Goal: Task Accomplishment & Management: Manage account settings

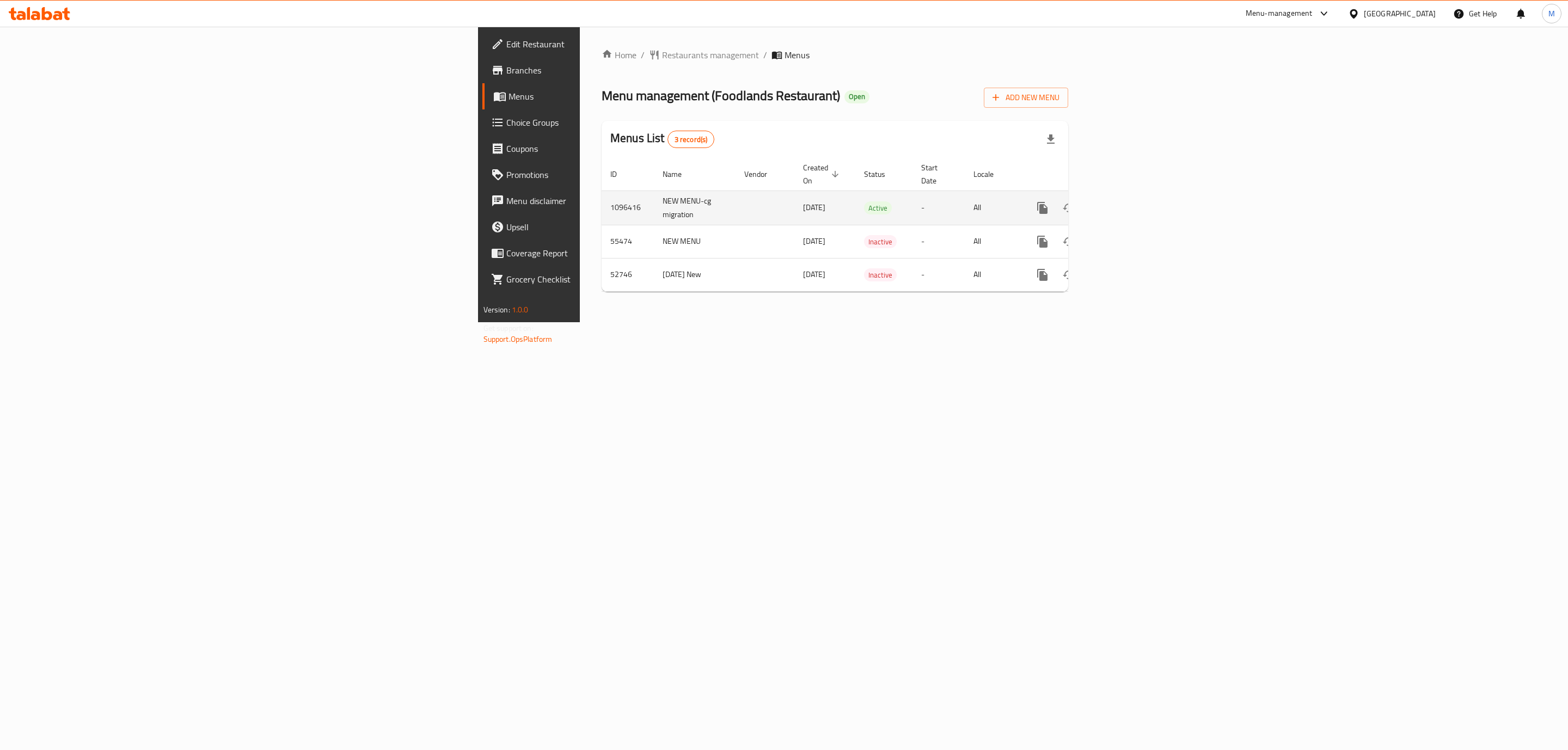
click at [1127, 202] on icon "enhanced table" at bounding box center [1120, 208] width 13 height 13
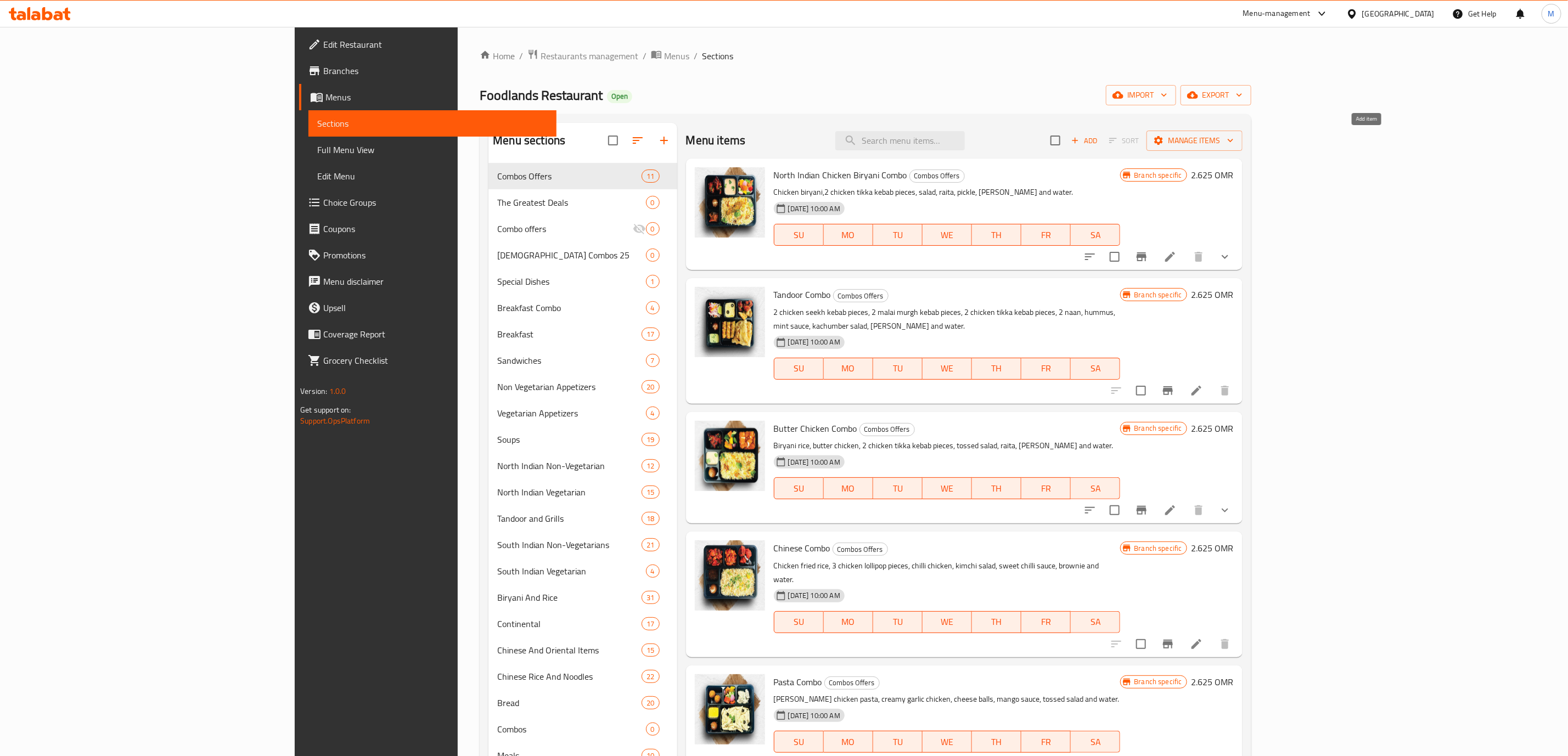
click at [1102, 149] on button "Add" at bounding box center [1084, 141] width 35 height 17
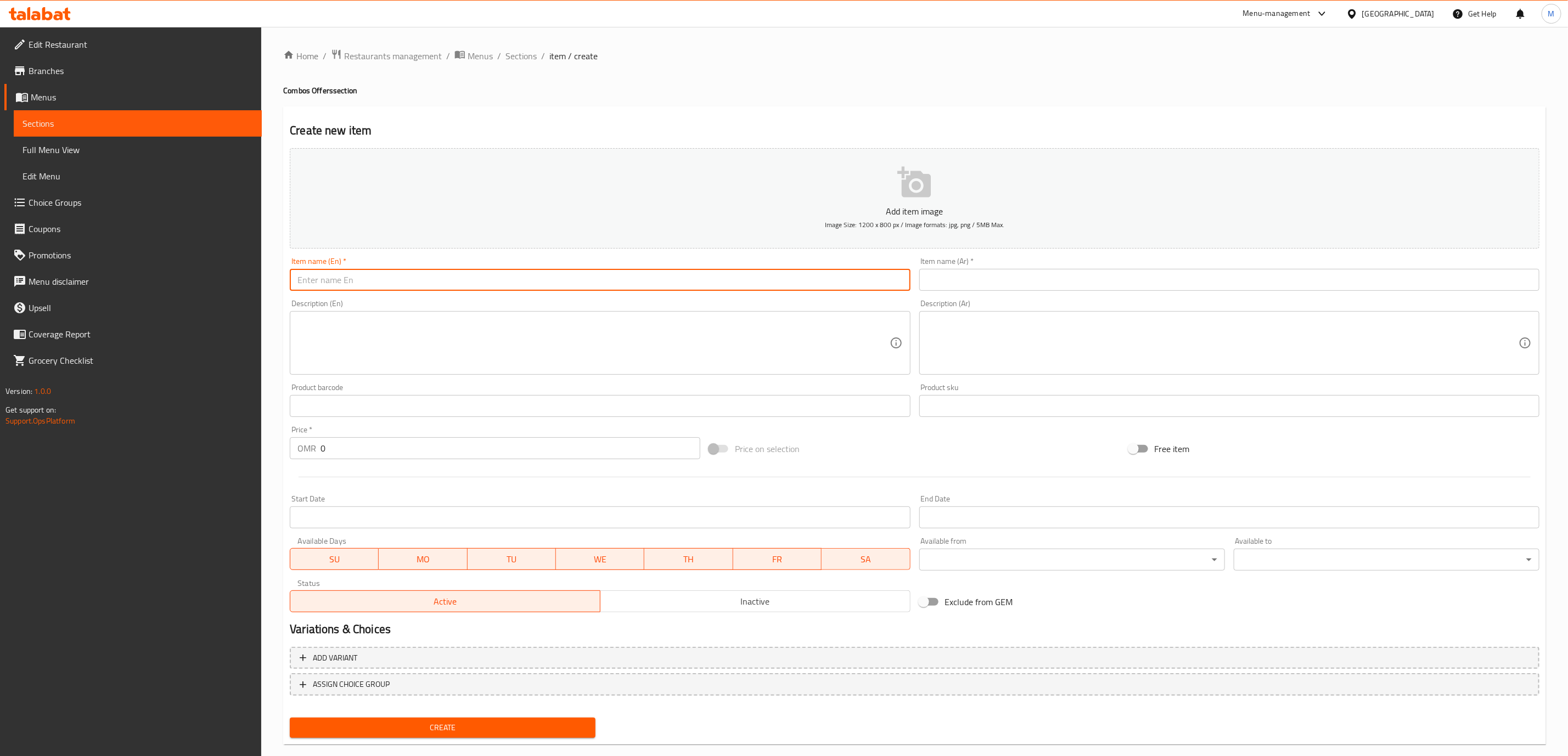
click at [541, 271] on input "text" at bounding box center [599, 280] width 620 height 22
type input "M"
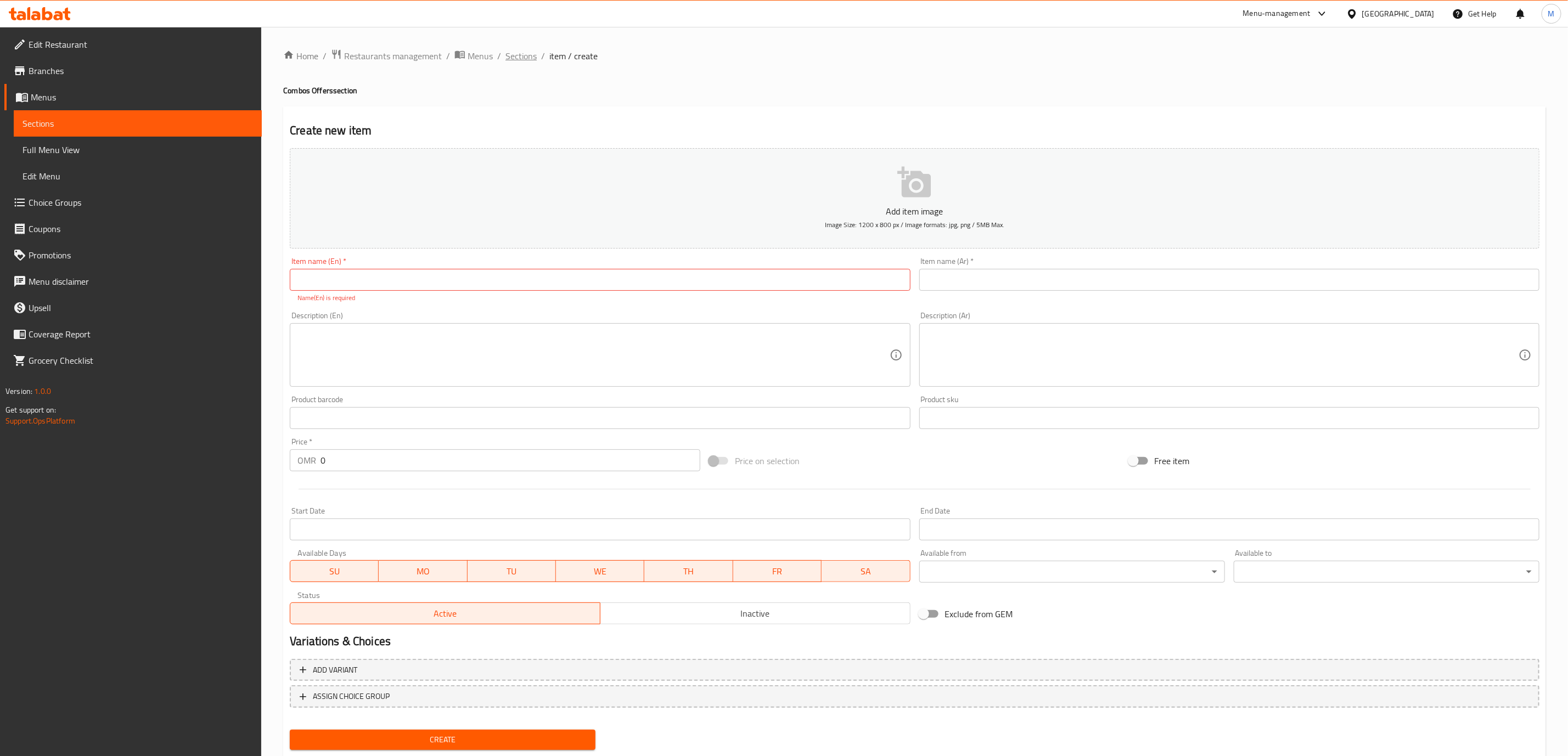
click at [524, 58] on span "Sections" at bounding box center [521, 56] width 31 height 13
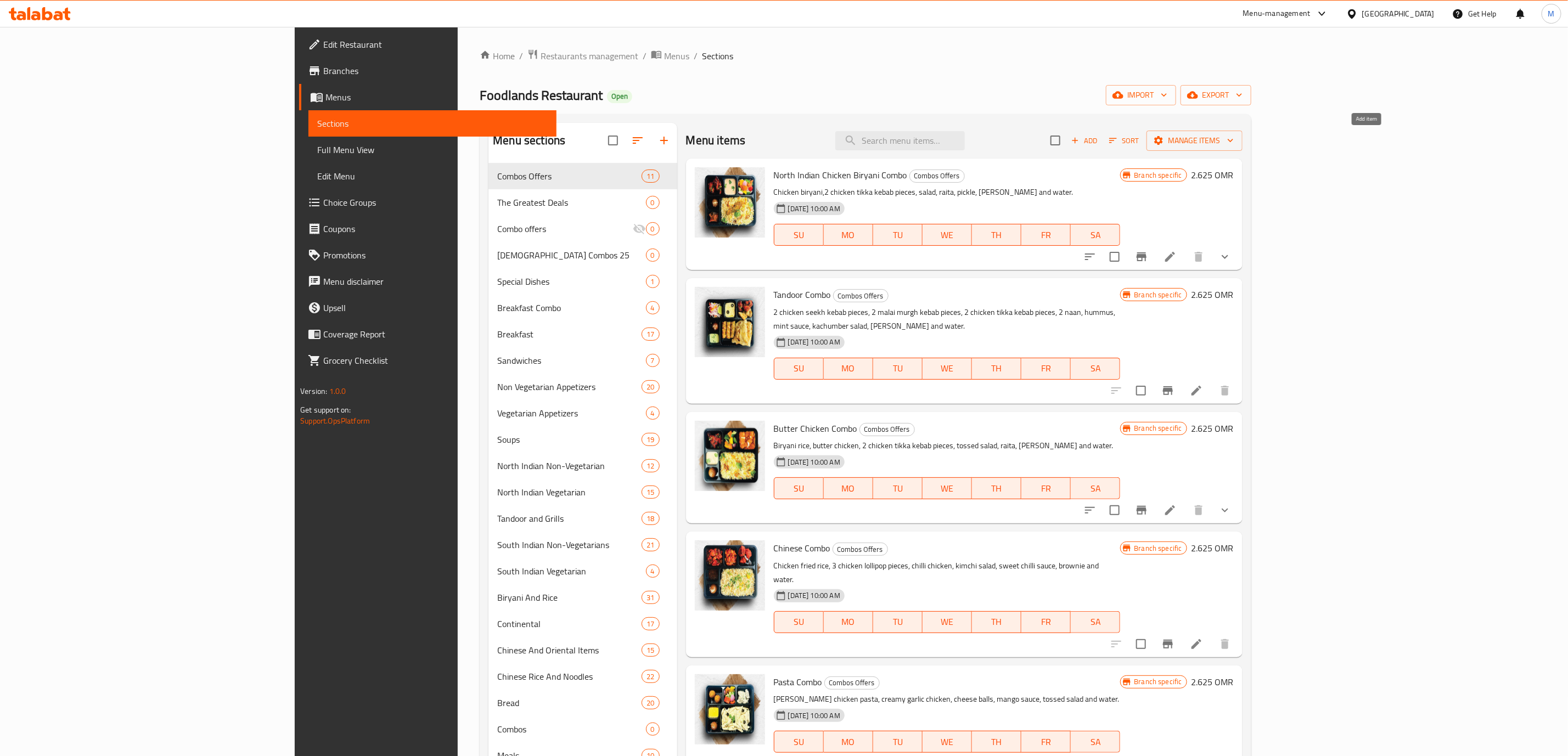
click at [1099, 146] on span "Add" at bounding box center [1084, 141] width 30 height 12
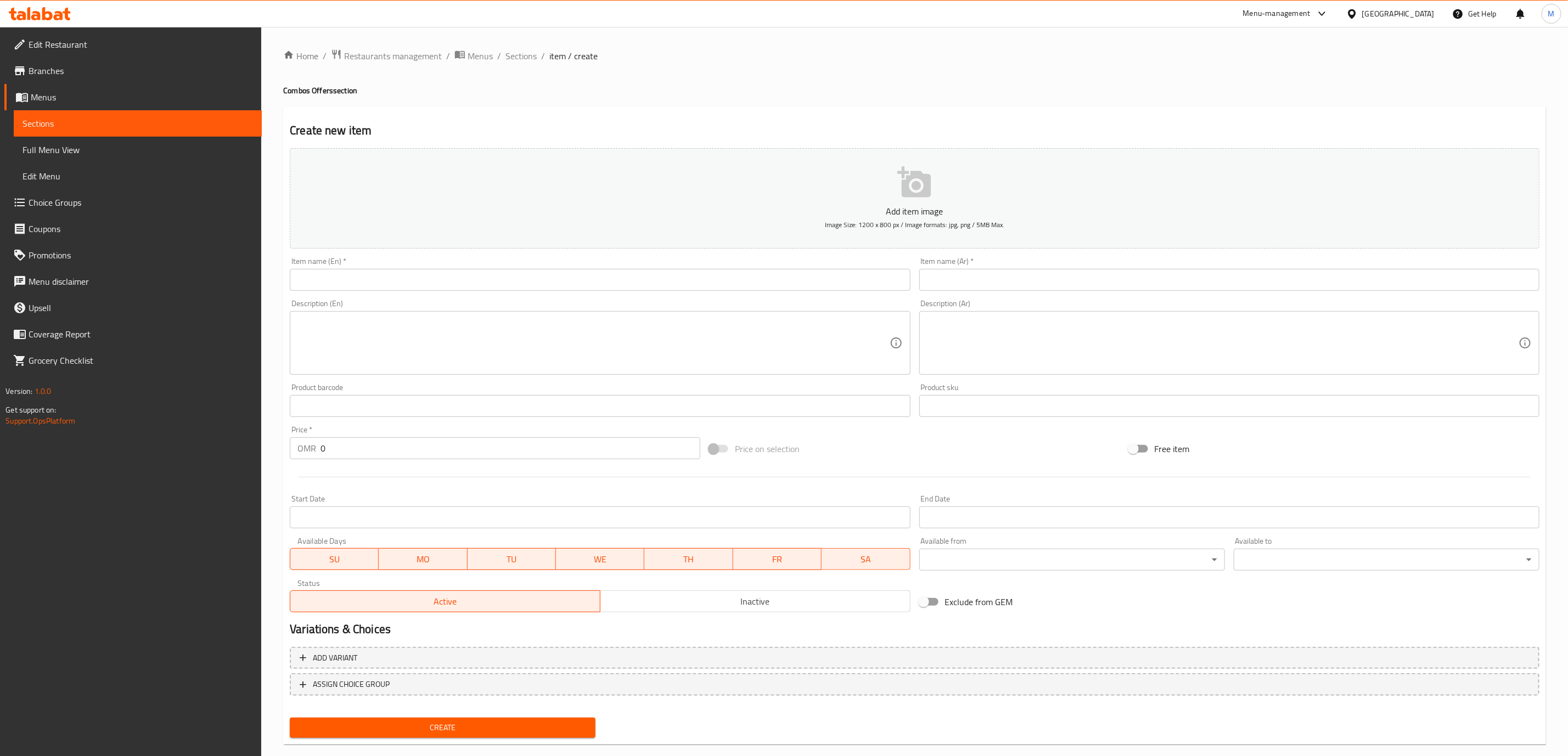
click at [627, 285] on input "text" at bounding box center [599, 280] width 620 height 22
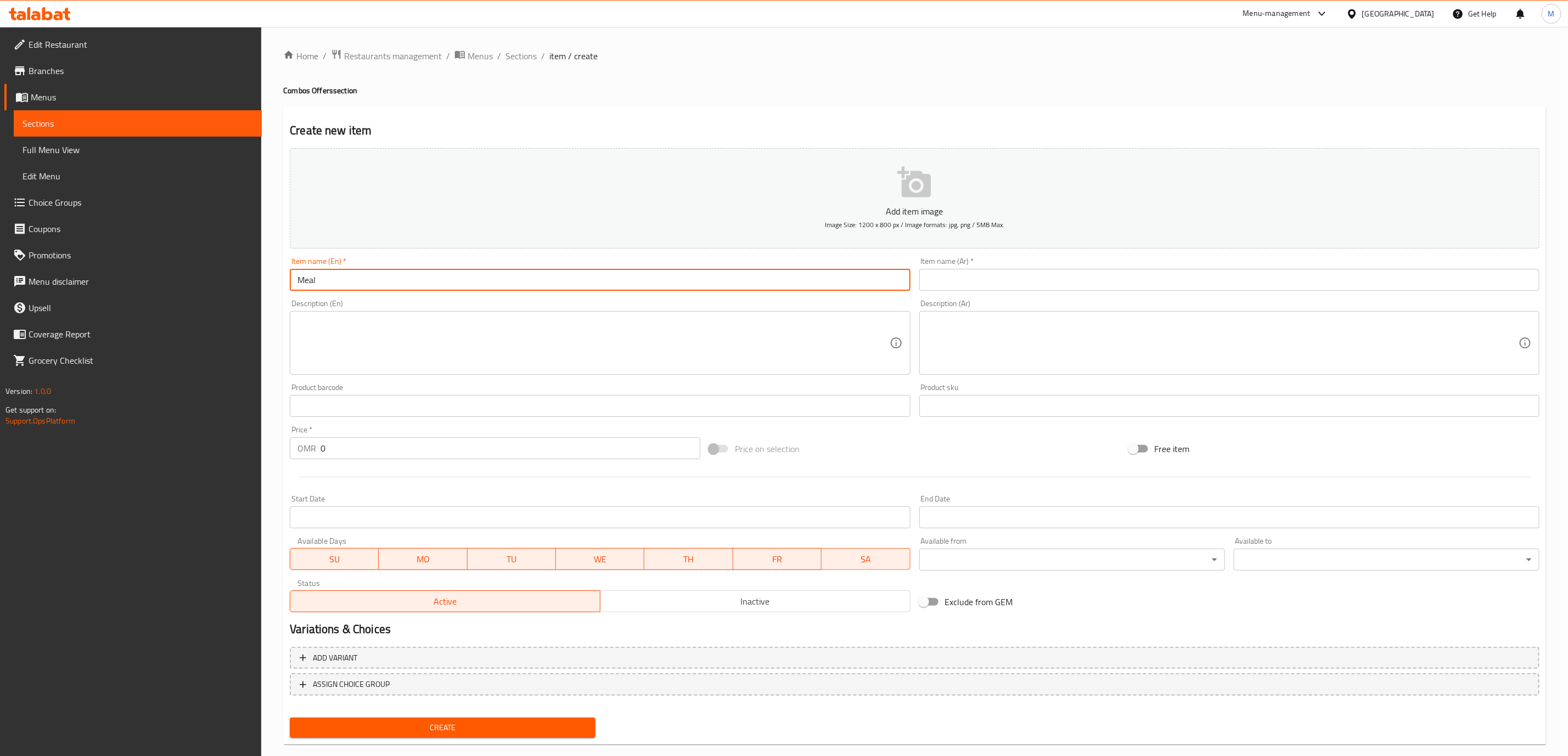
type input "Meal For 1"
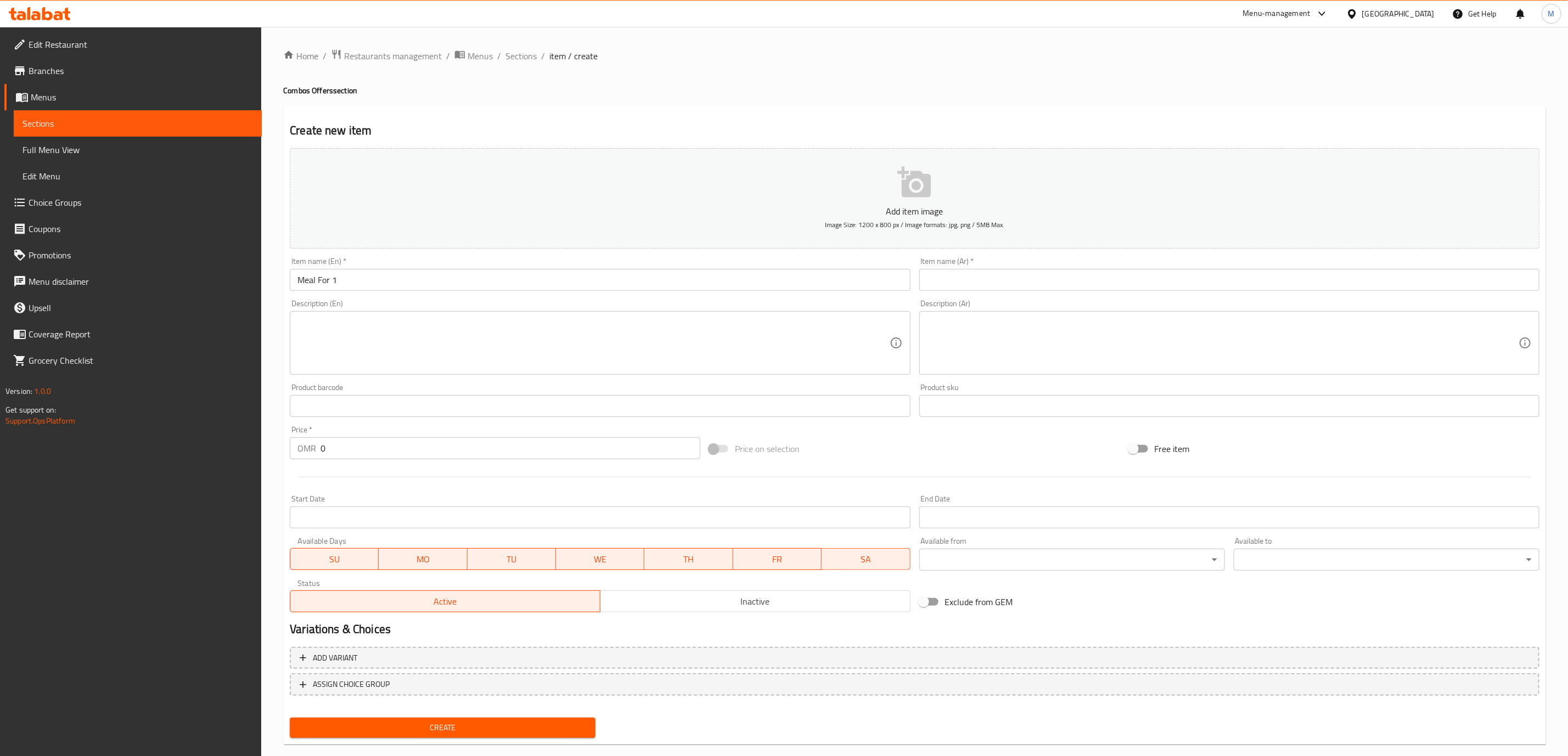
drag, startPoint x: 1006, startPoint y: 299, endPoint x: 1005, endPoint y: 289, distance: 10.0
click at [1005, 295] on div "Description (Ar) Description (Ar)" at bounding box center [1229, 337] width 629 height 84
click at [1005, 285] on input "text" at bounding box center [1229, 280] width 620 height 22
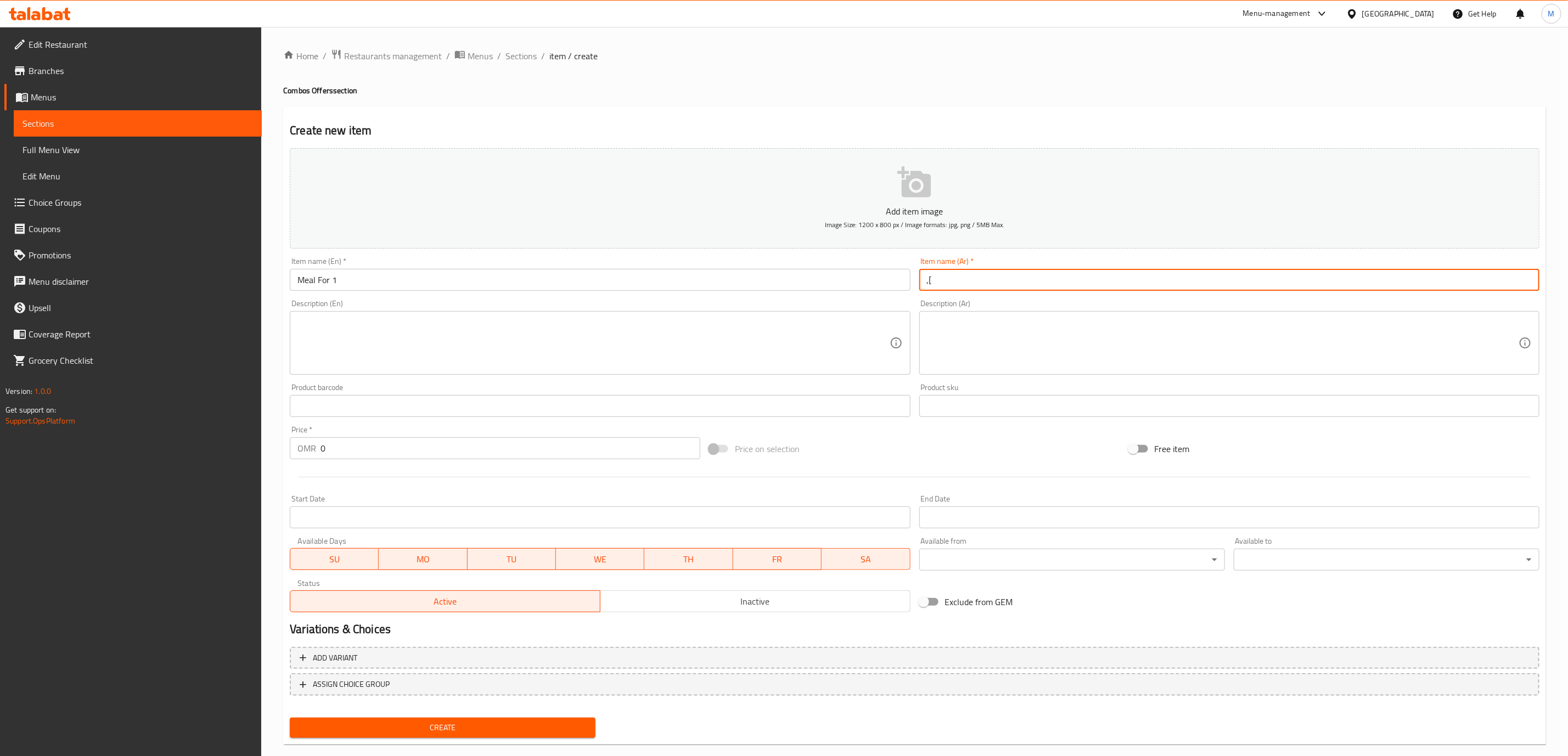
type input ","
type input "وجبة لشخص واحد"
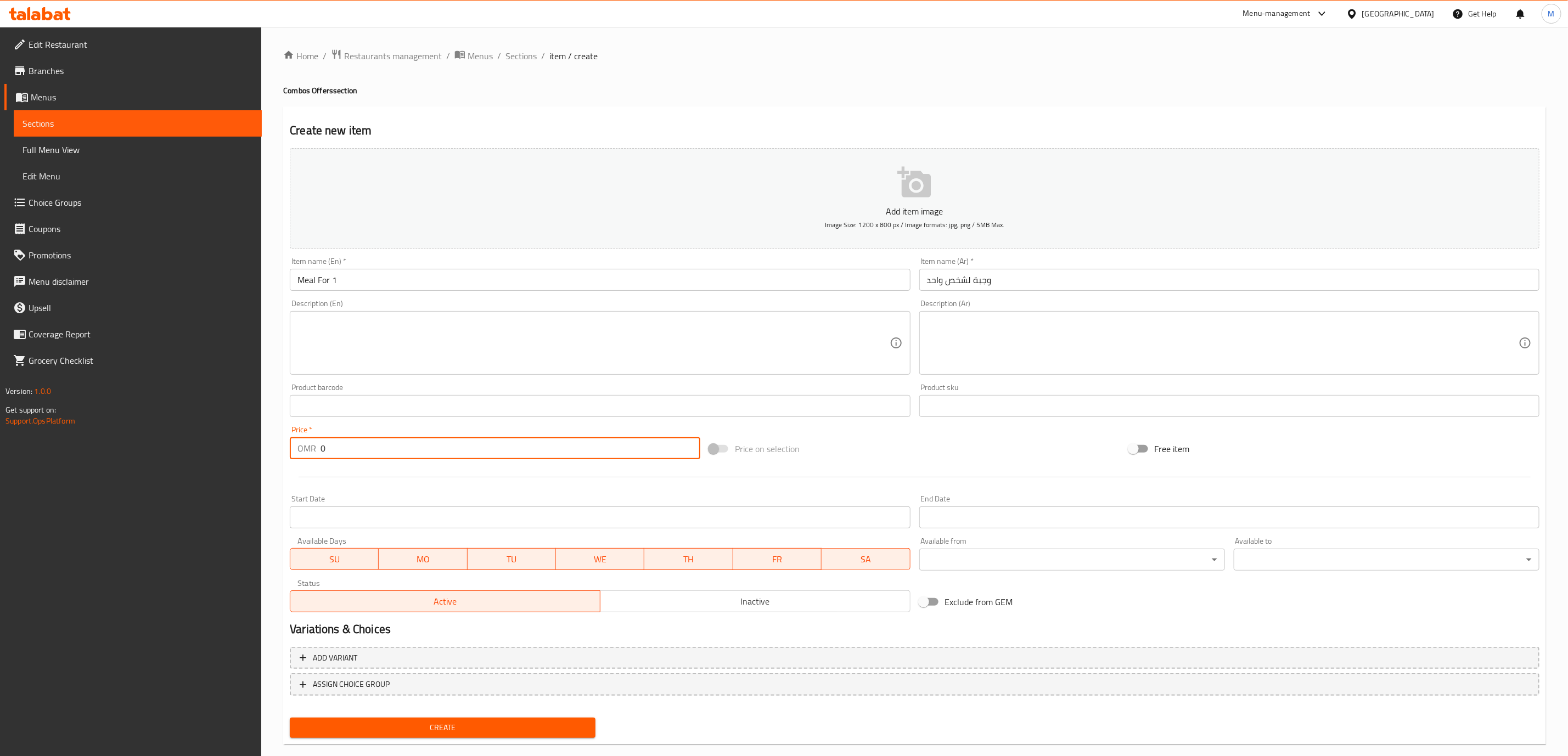
drag, startPoint x: 380, startPoint y: 453, endPoint x: 229, endPoint y: 457, distance: 151.1
click at [229, 457] on div "Edit Restaurant Branches Menus Sections Full Menu View Edit Menu Choice Groups …" at bounding box center [784, 401] width 1568 height 748
type input "3.5"
click at [567, 516] on input "Start Date" at bounding box center [599, 518] width 620 height 22
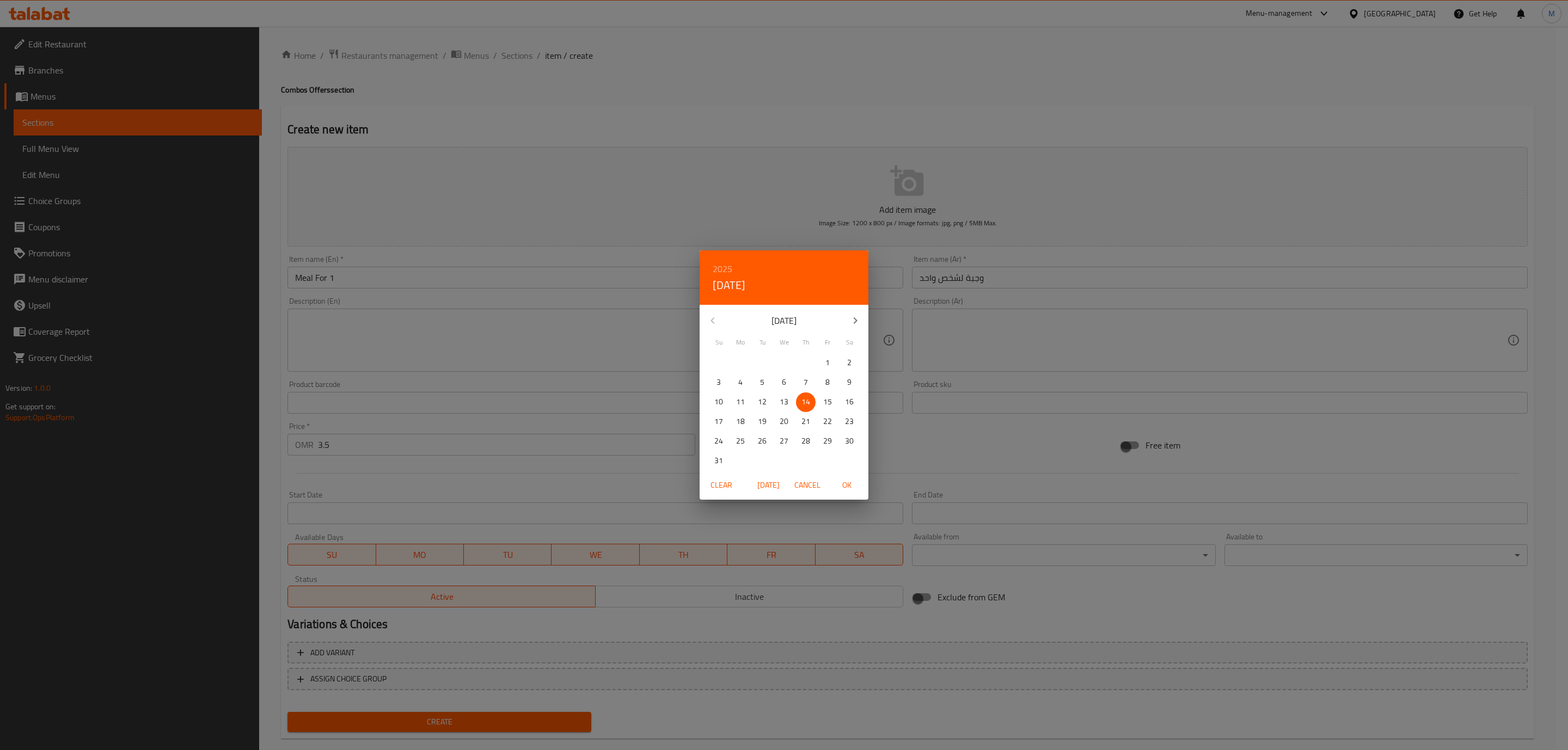
click at [844, 484] on span "OK" at bounding box center [846, 486] width 26 height 14
type input "[DATE]"
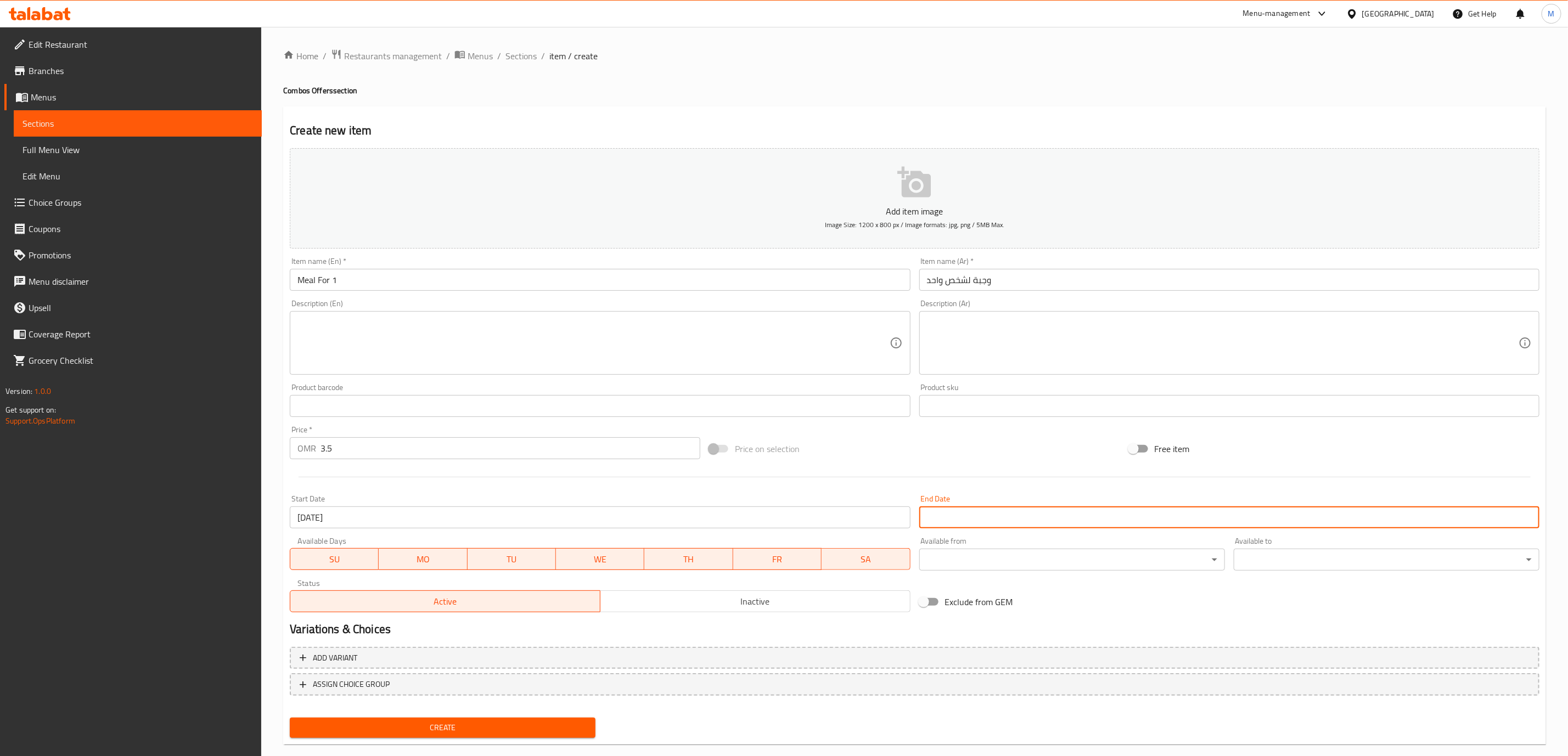
click at [977, 518] on input "Start Date" at bounding box center [1229, 518] width 620 height 22
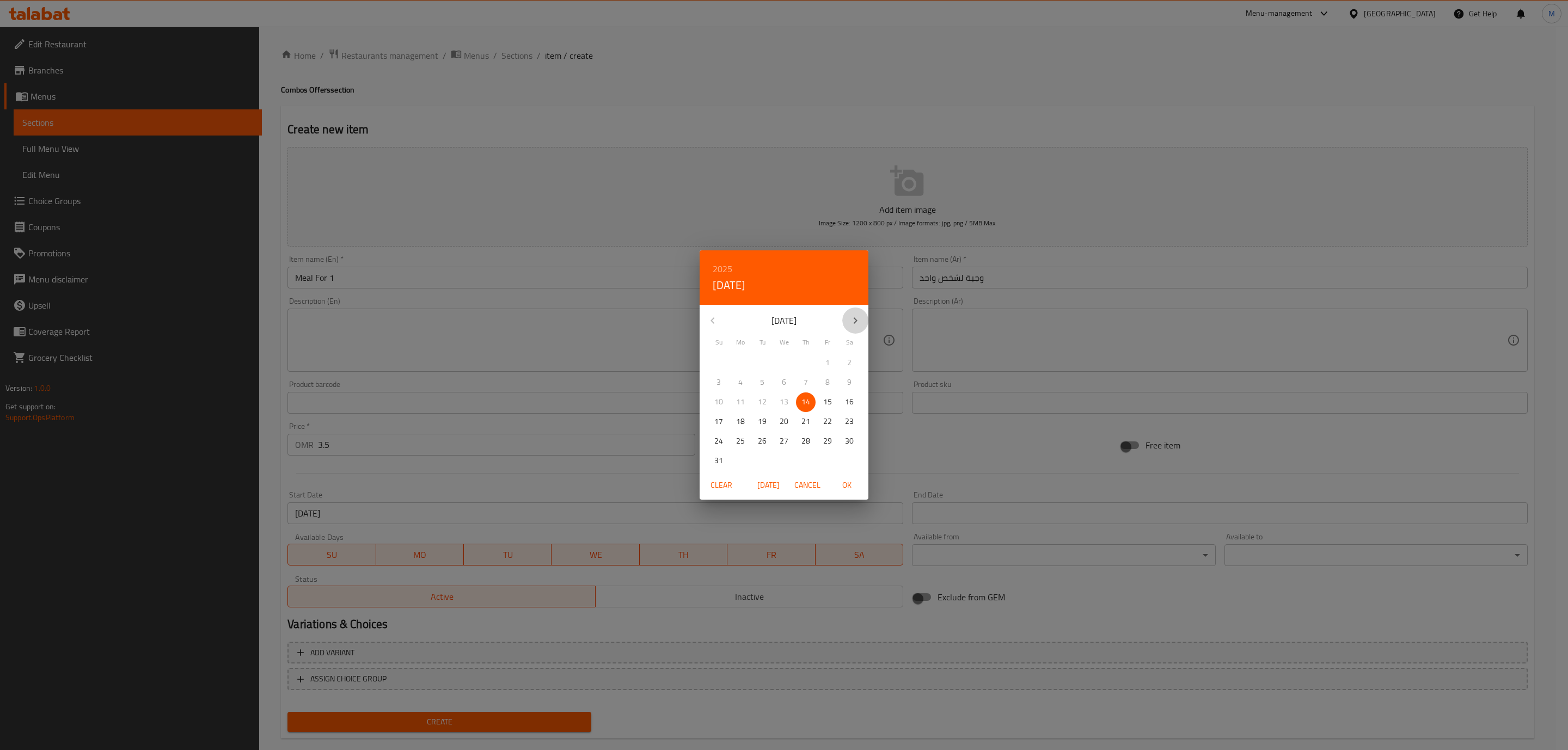
click at [849, 321] on icon "button" at bounding box center [855, 320] width 13 height 13
click at [722, 397] on p "14" at bounding box center [718, 402] width 9 height 14
click at [850, 487] on span "OK" at bounding box center [846, 486] width 26 height 14
type input "[DATE]"
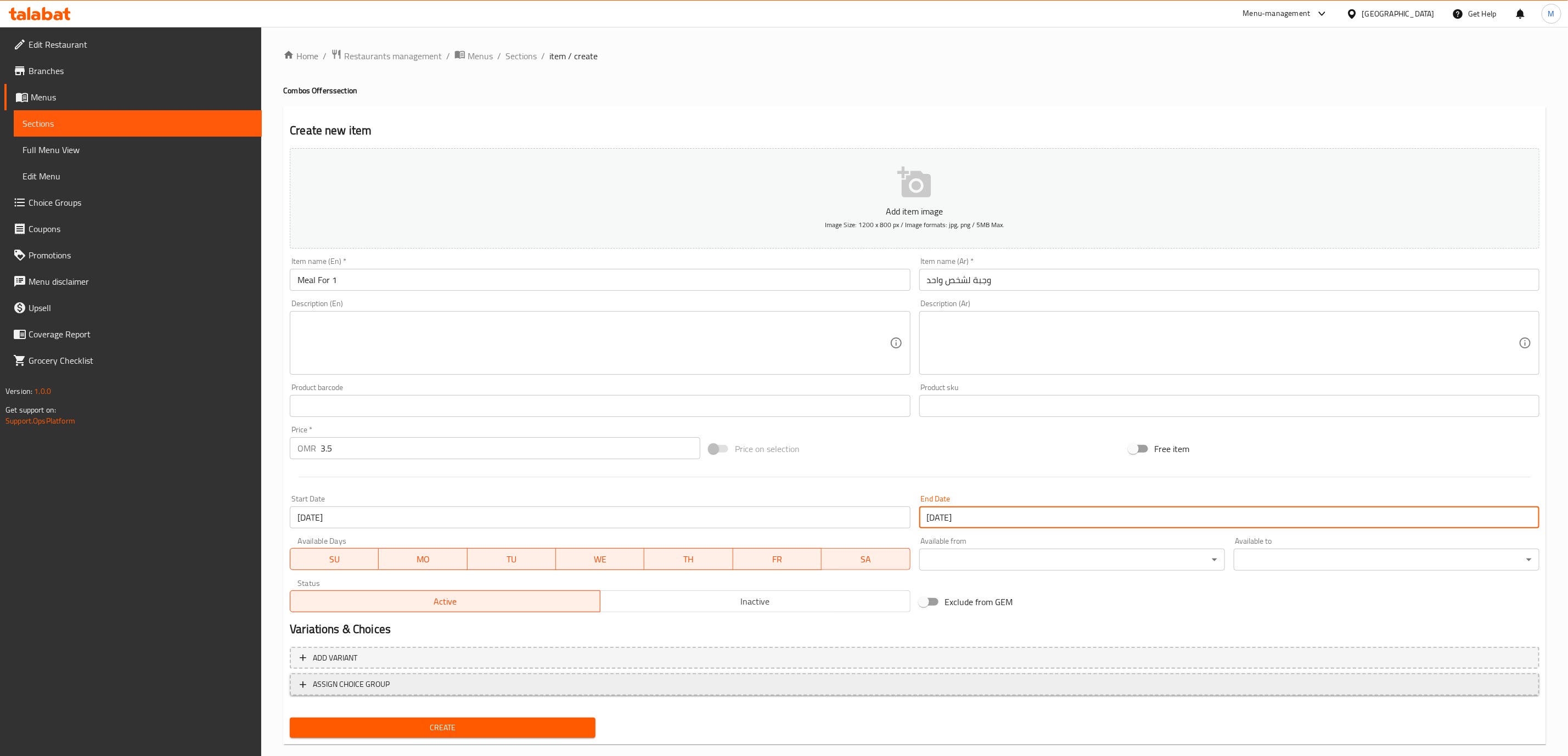
click at [514, 682] on span "ASSIGN CHOICE GROUP" at bounding box center [915, 684] width 1230 height 14
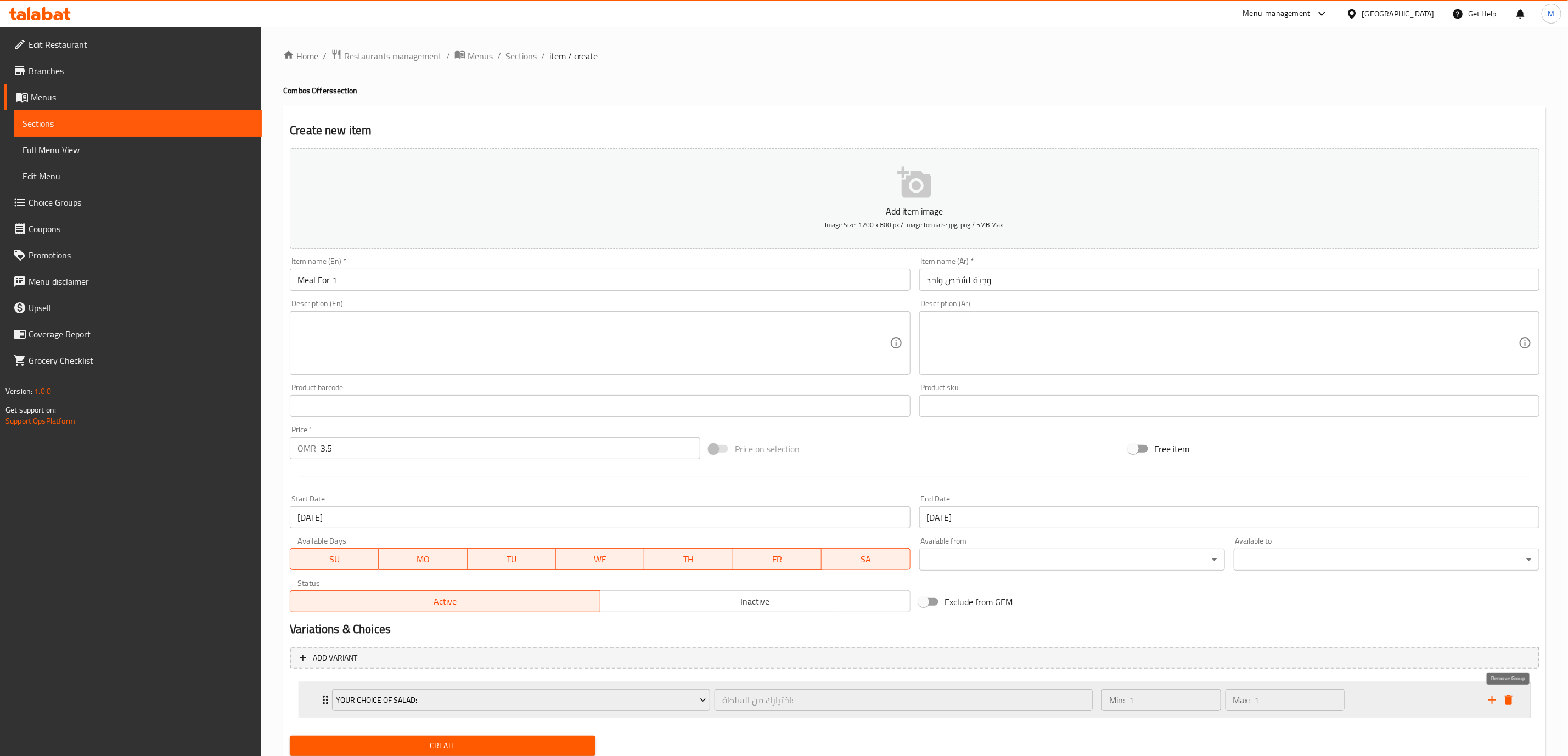
click at [1508, 695] on icon "delete" at bounding box center [1508, 700] width 13 height 13
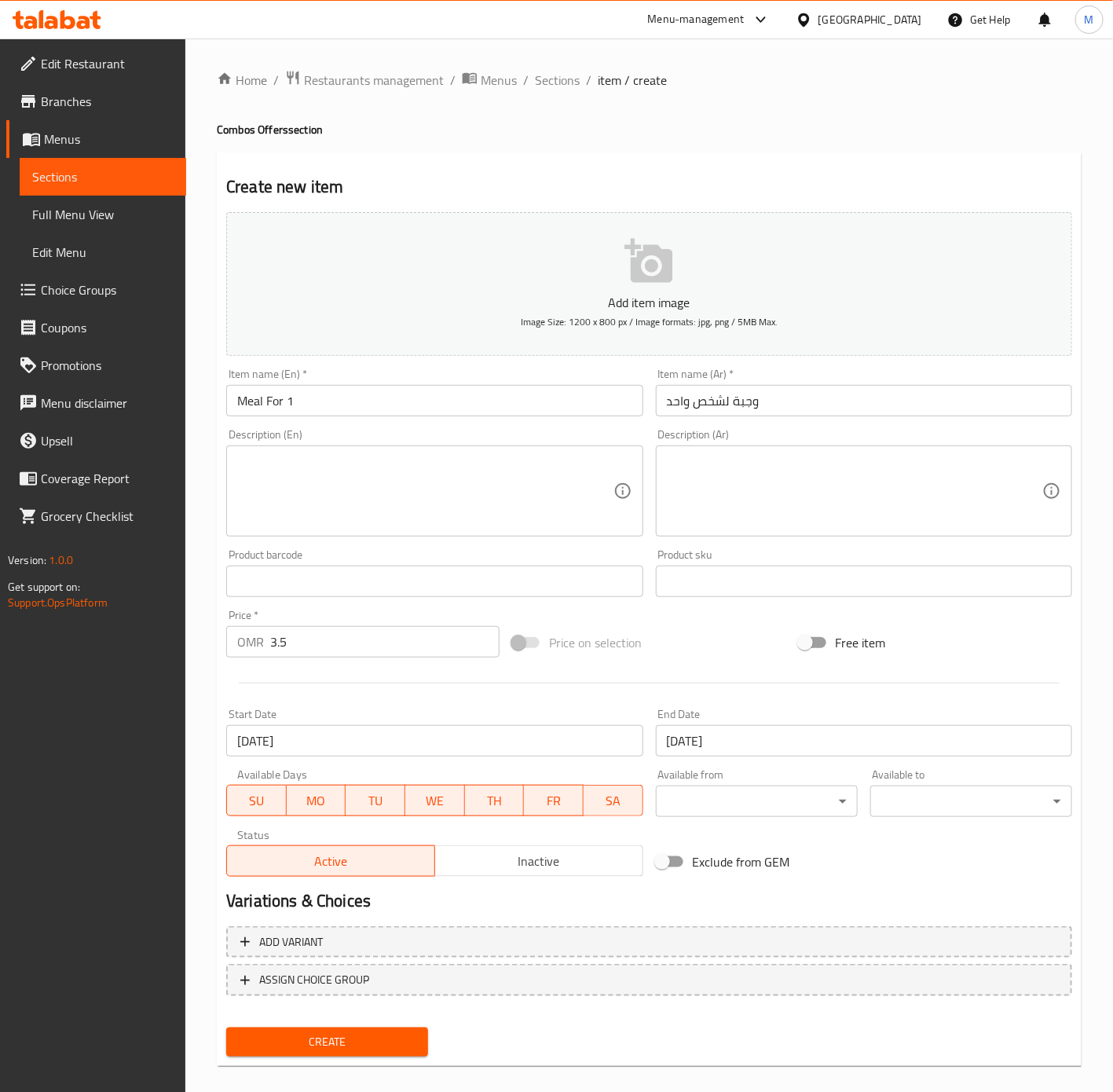
click at [554, 860] on span "Inactive" at bounding box center [539, 860] width 196 height 23
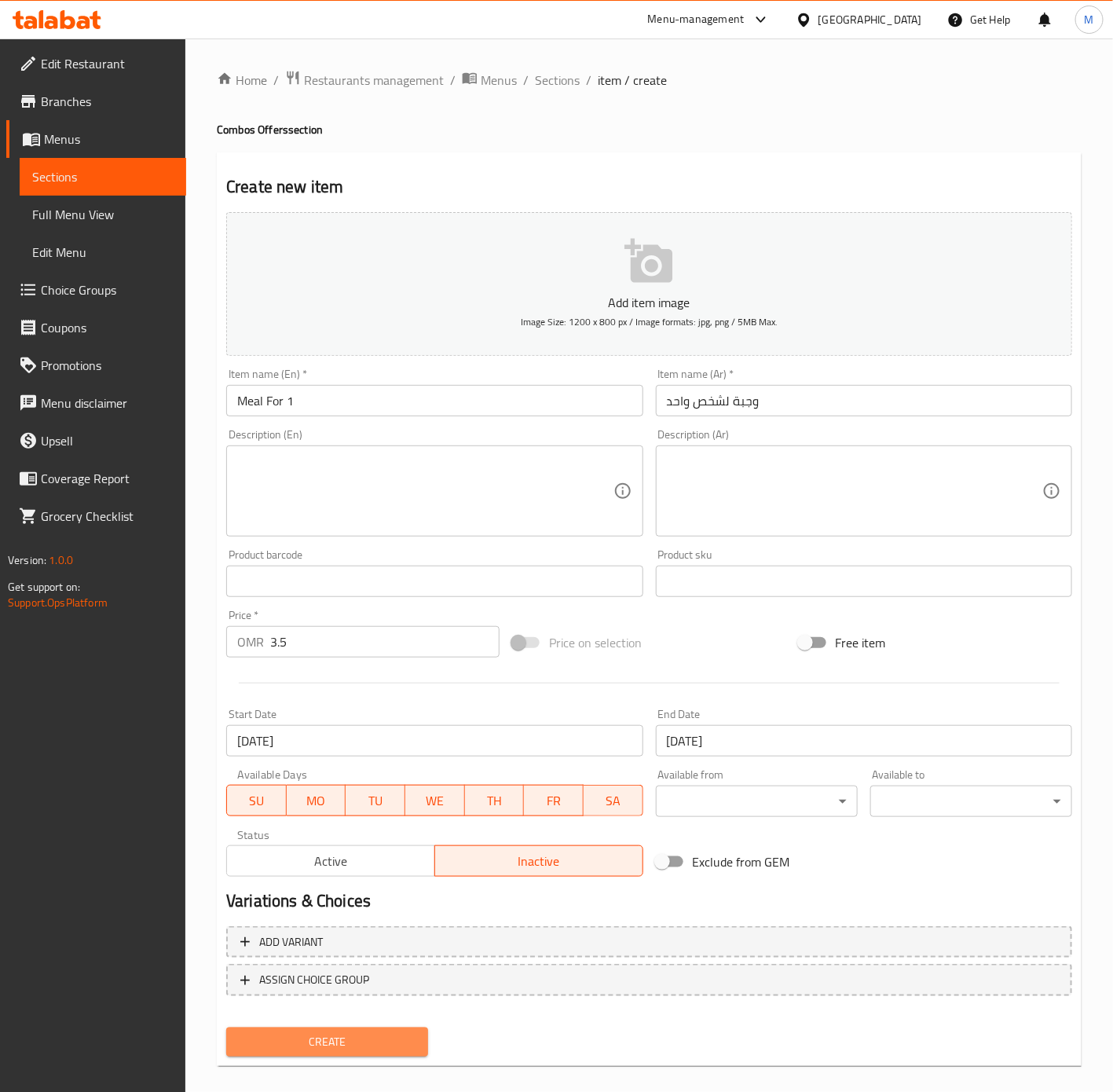
click at [347, 1039] on span "Create" at bounding box center [327, 1042] width 177 height 20
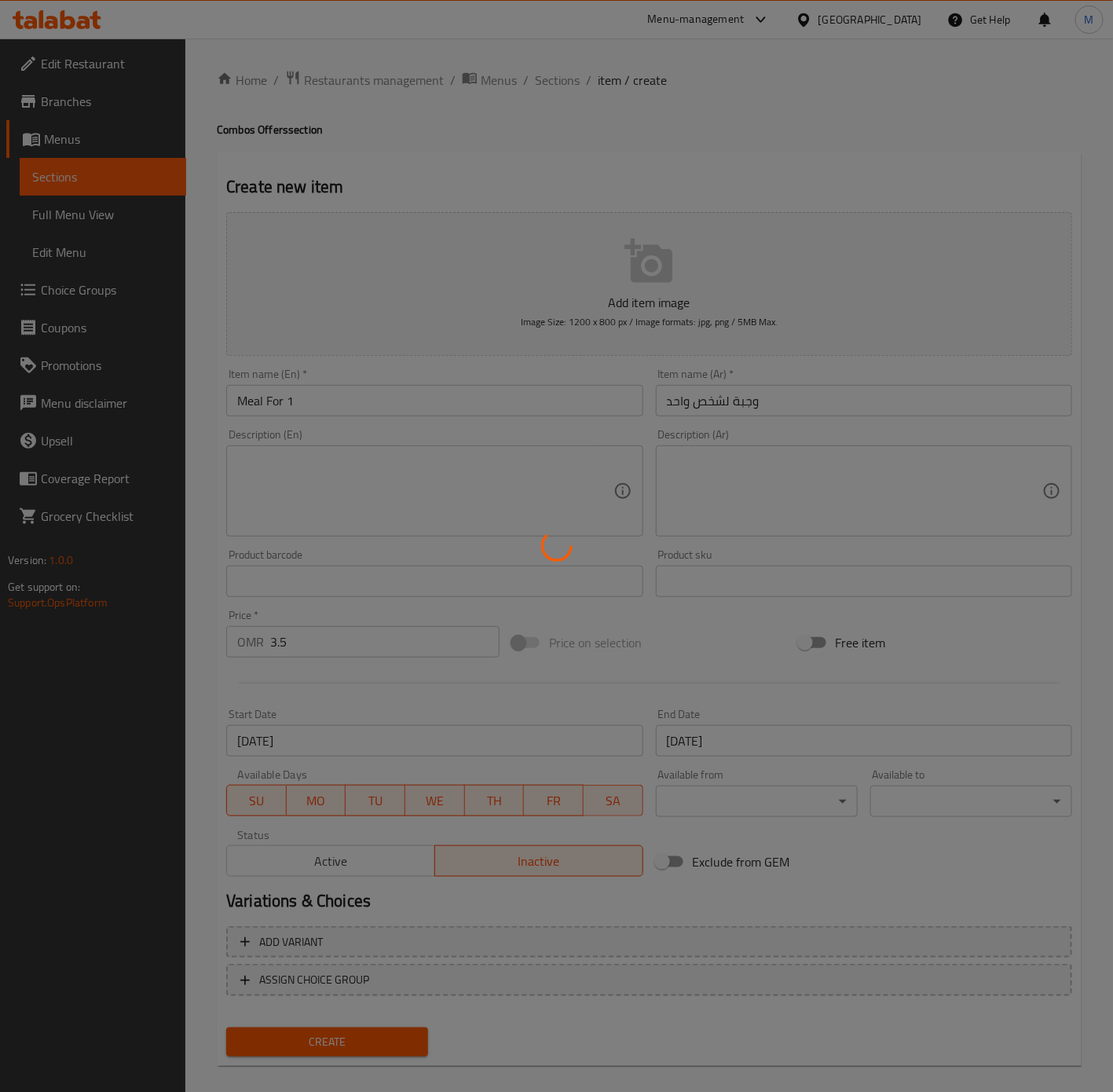
type input "0"
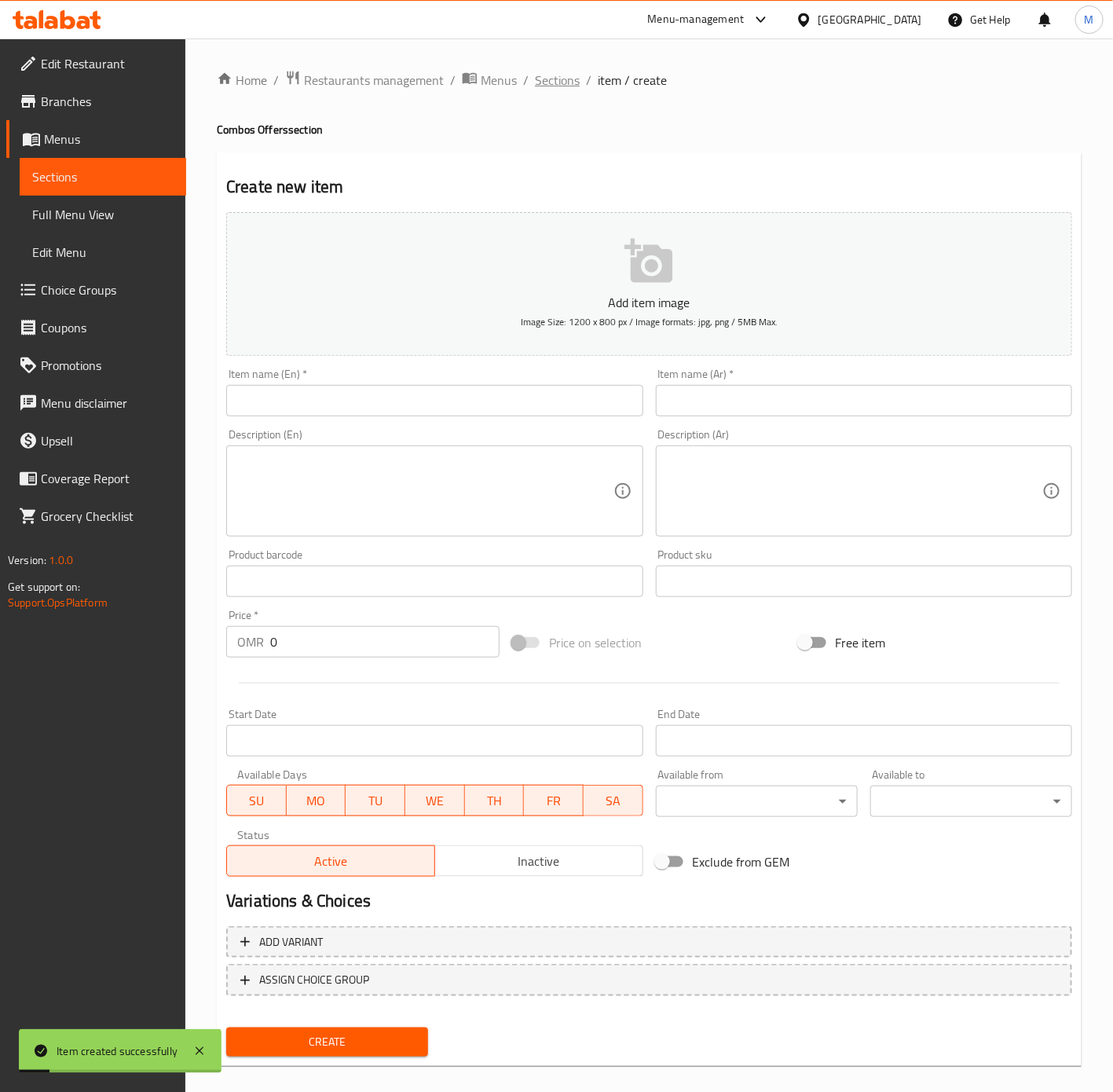
click at [560, 83] on span "Sections" at bounding box center [556, 79] width 45 height 19
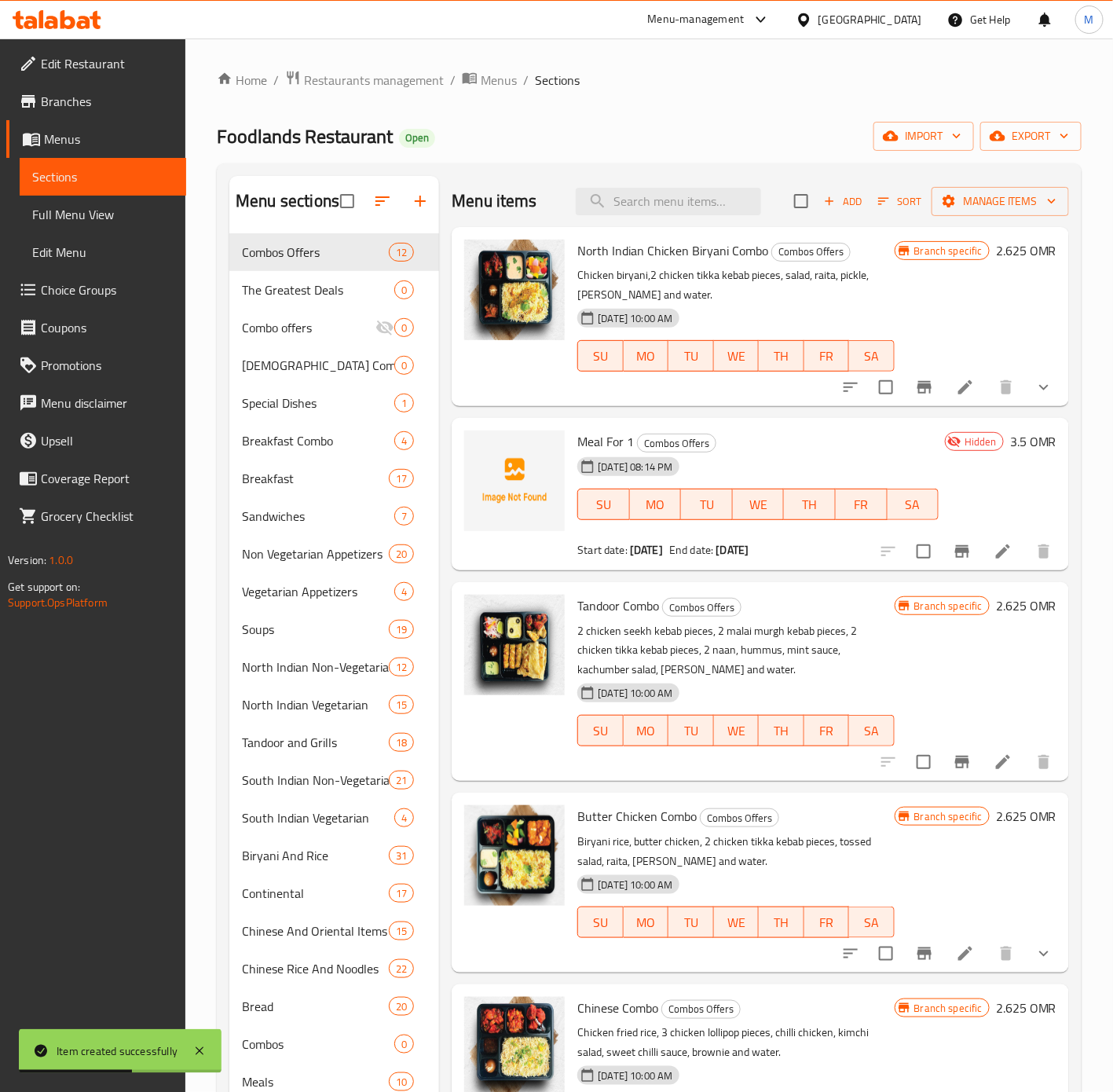
click at [994, 559] on icon at bounding box center [1003, 550] width 19 height 19
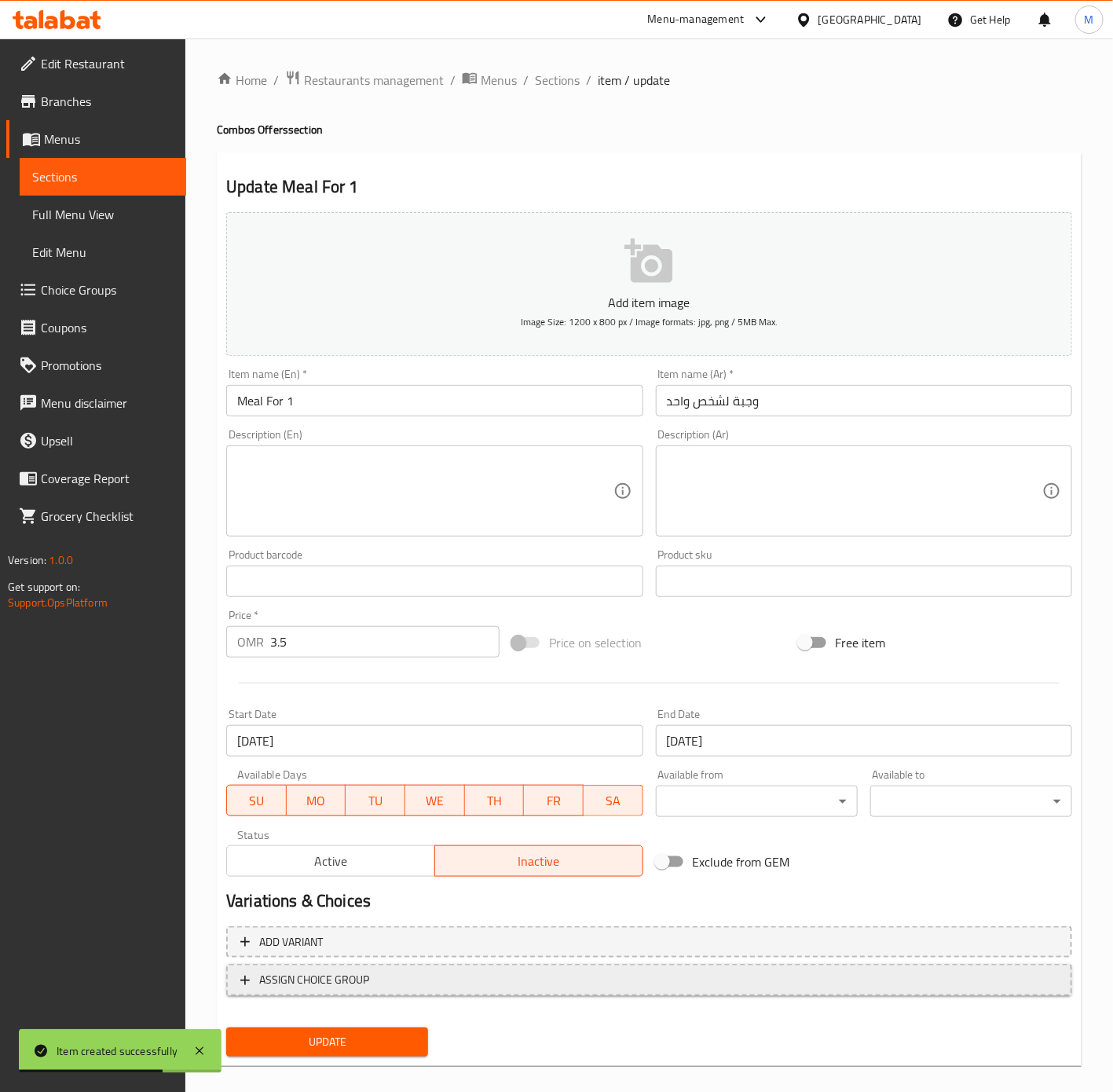
click at [441, 970] on span "ASSIGN CHOICE GROUP" at bounding box center [649, 980] width 818 height 20
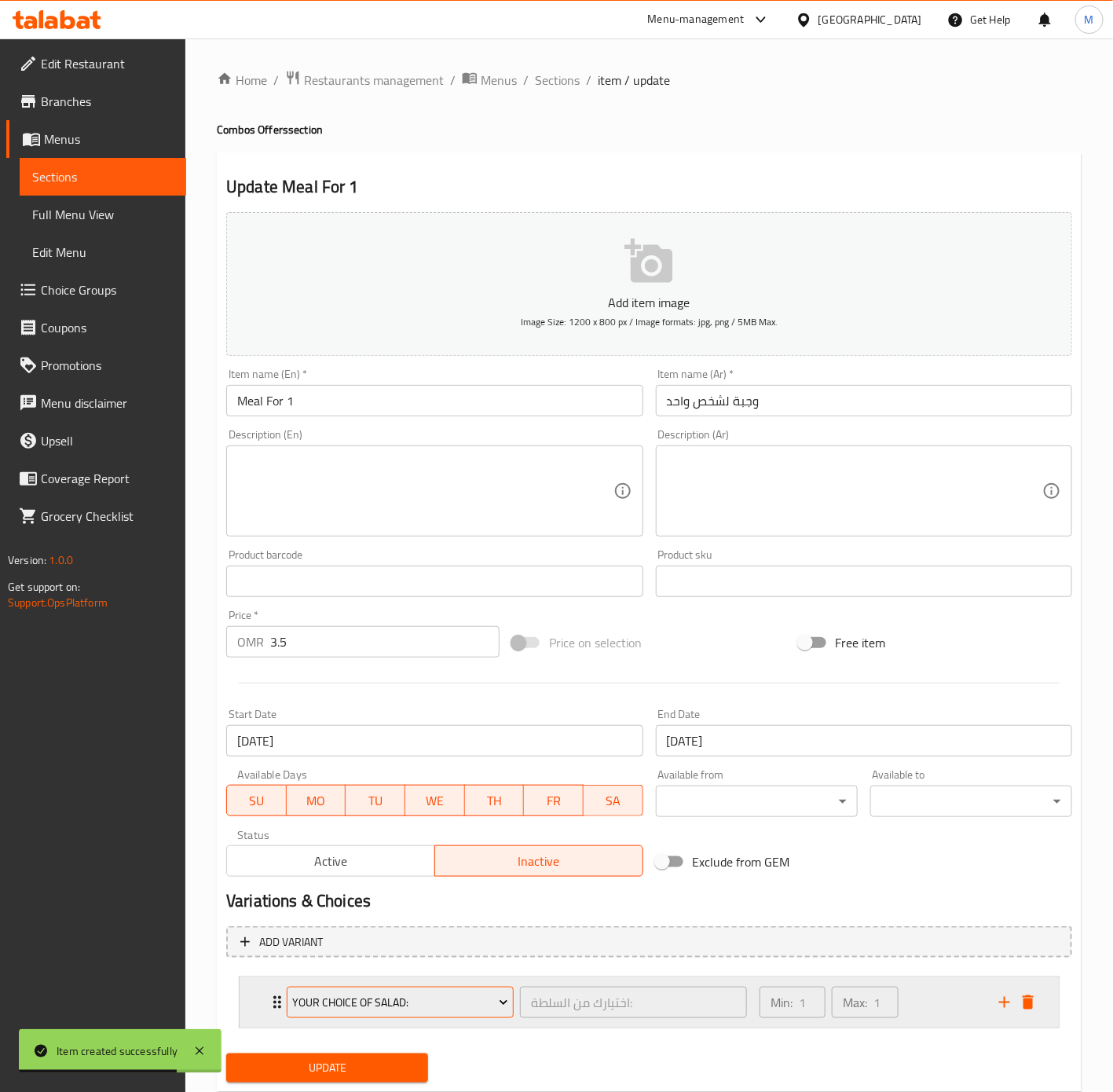
click at [417, 1000] on span "Your Choice Of Salad:" at bounding box center [400, 1003] width 216 height 20
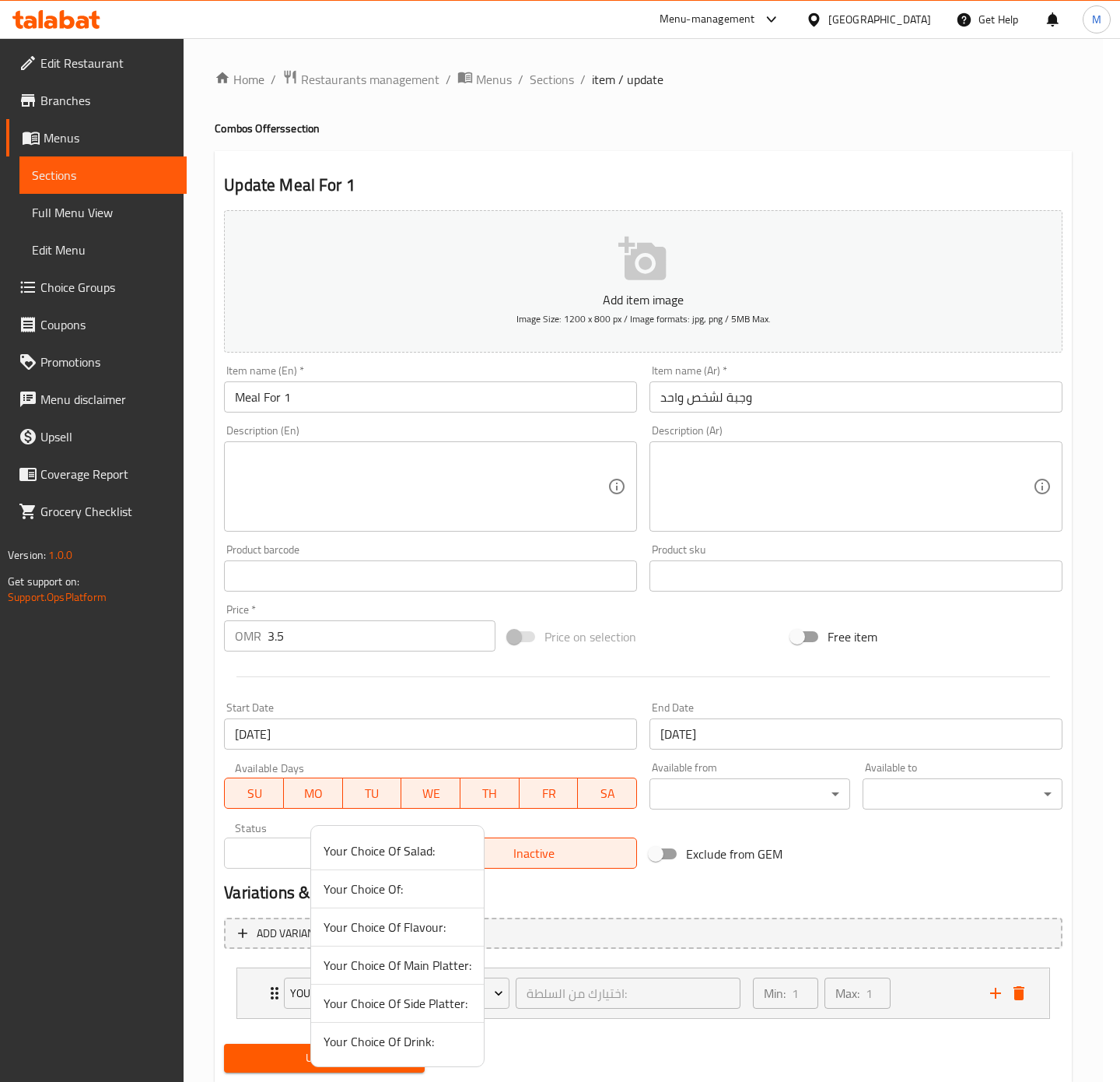
click at [993, 987] on div at bounding box center [560, 541] width 1120 height 1082
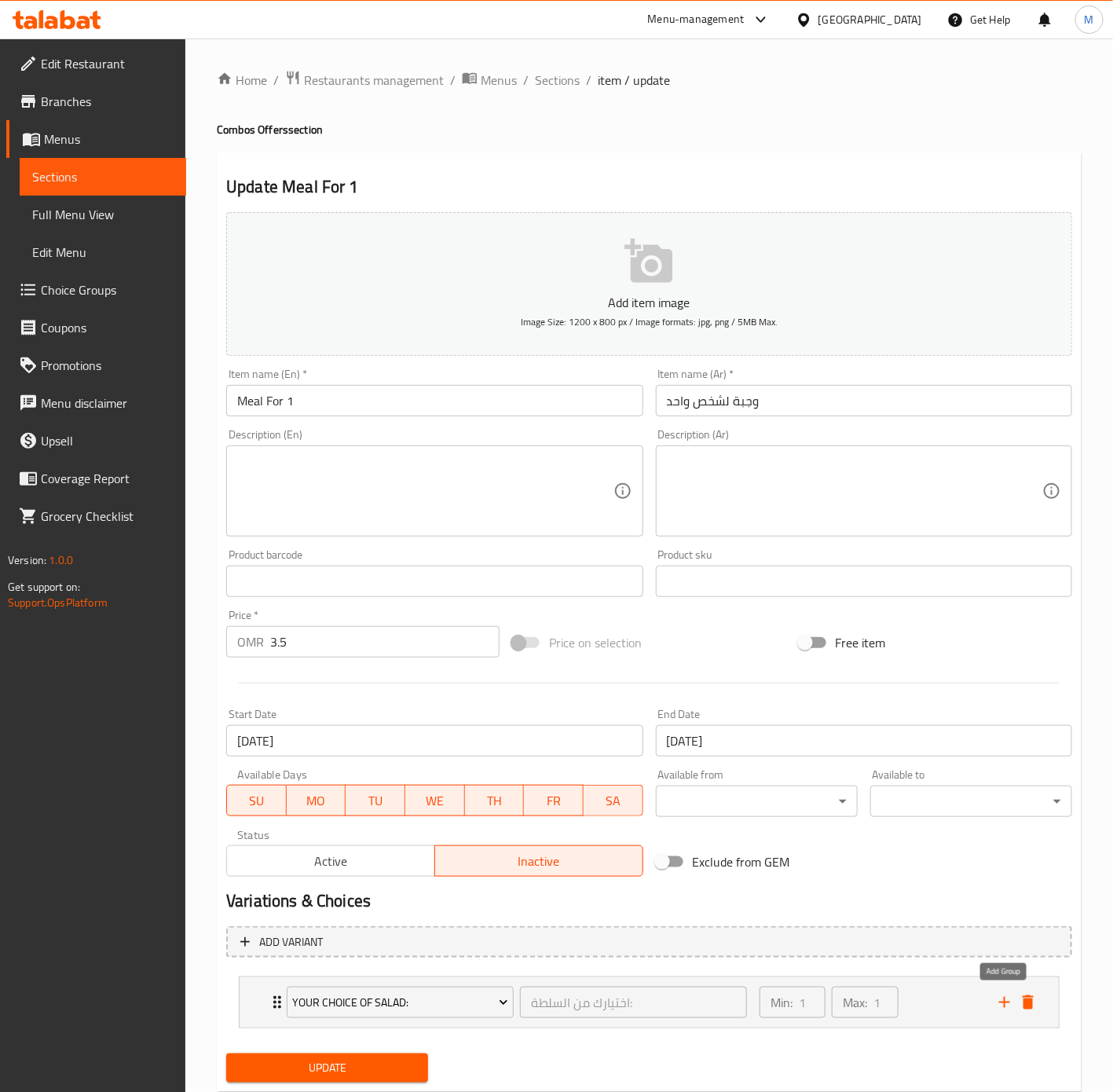
click at [1003, 997] on icon "add" at bounding box center [1005, 1002] width 19 height 19
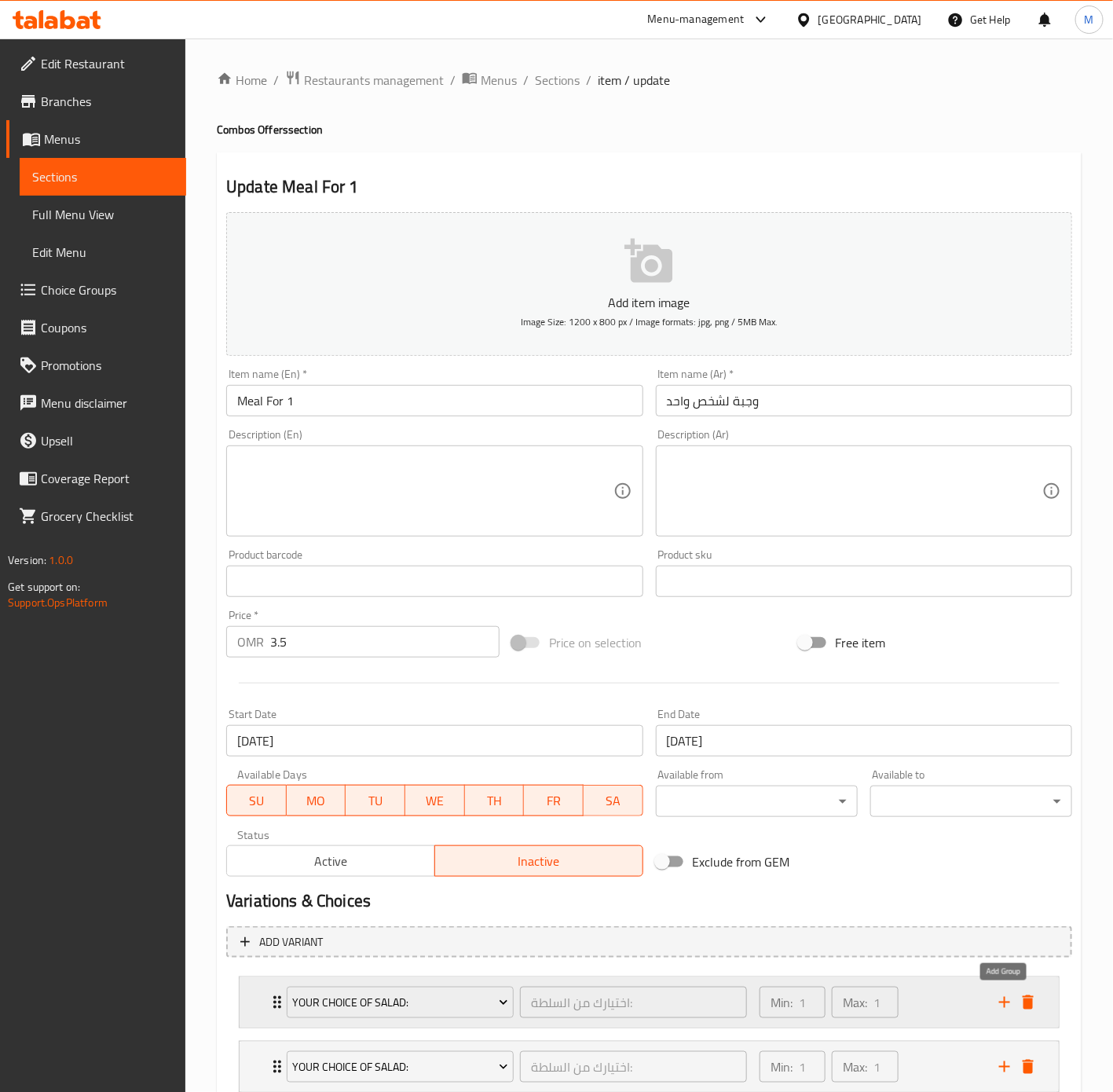
click at [1002, 1000] on icon "add" at bounding box center [1005, 1002] width 19 height 19
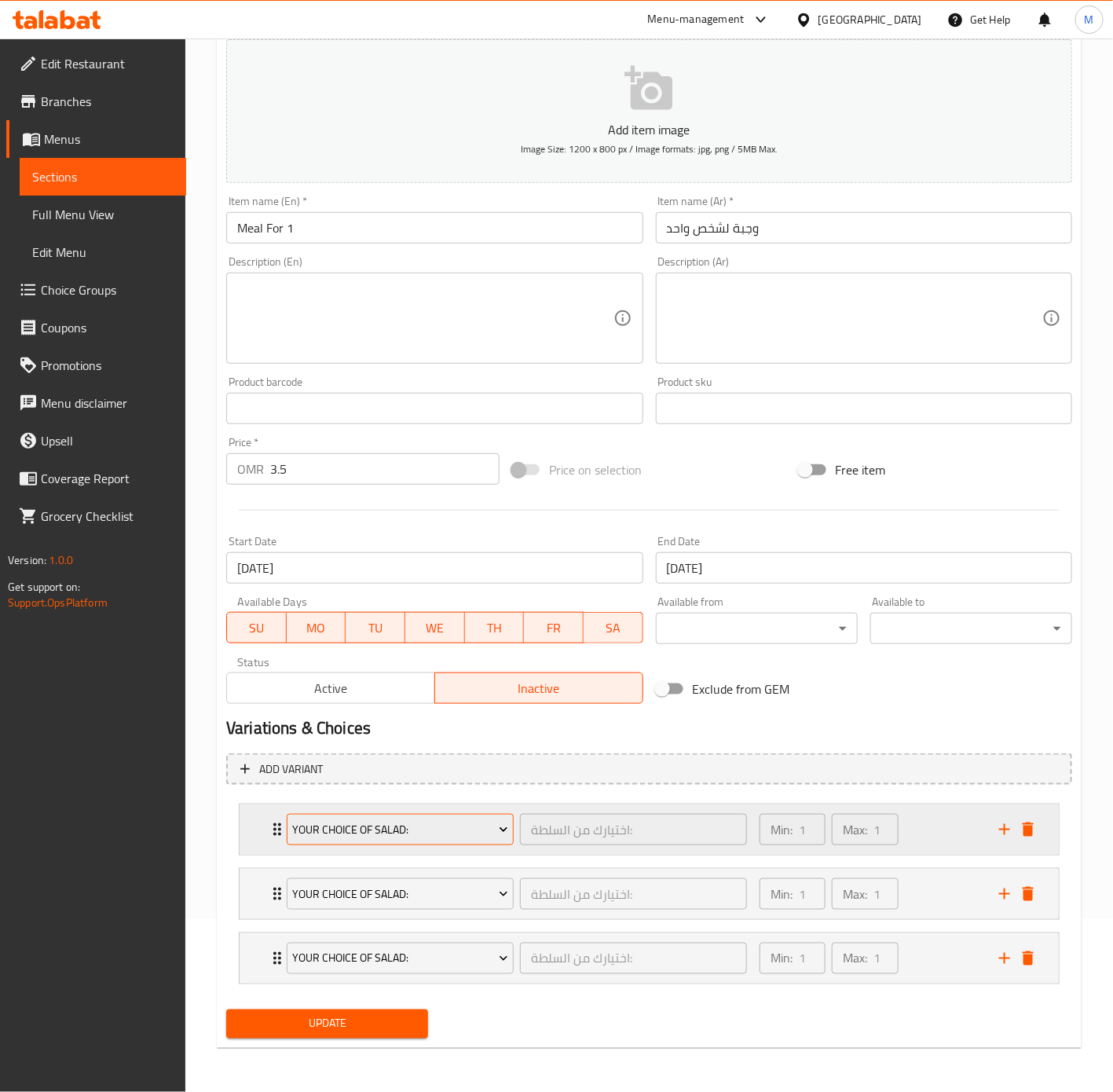
click at [374, 824] on span "Your Choice Of Salad:" at bounding box center [400, 830] width 216 height 20
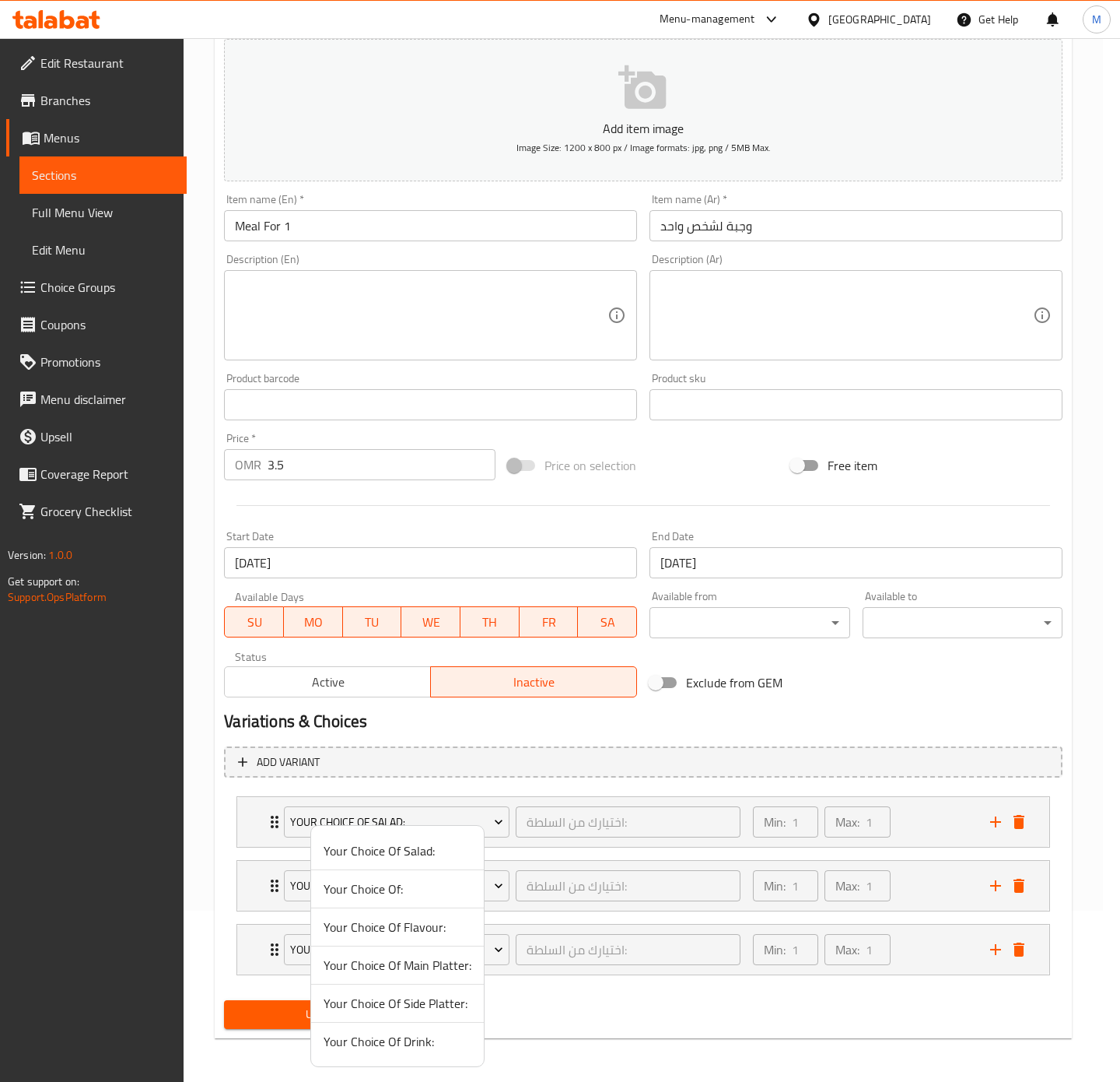
click at [400, 974] on span "Your Choice Of Main Platter:" at bounding box center [398, 965] width 148 height 19
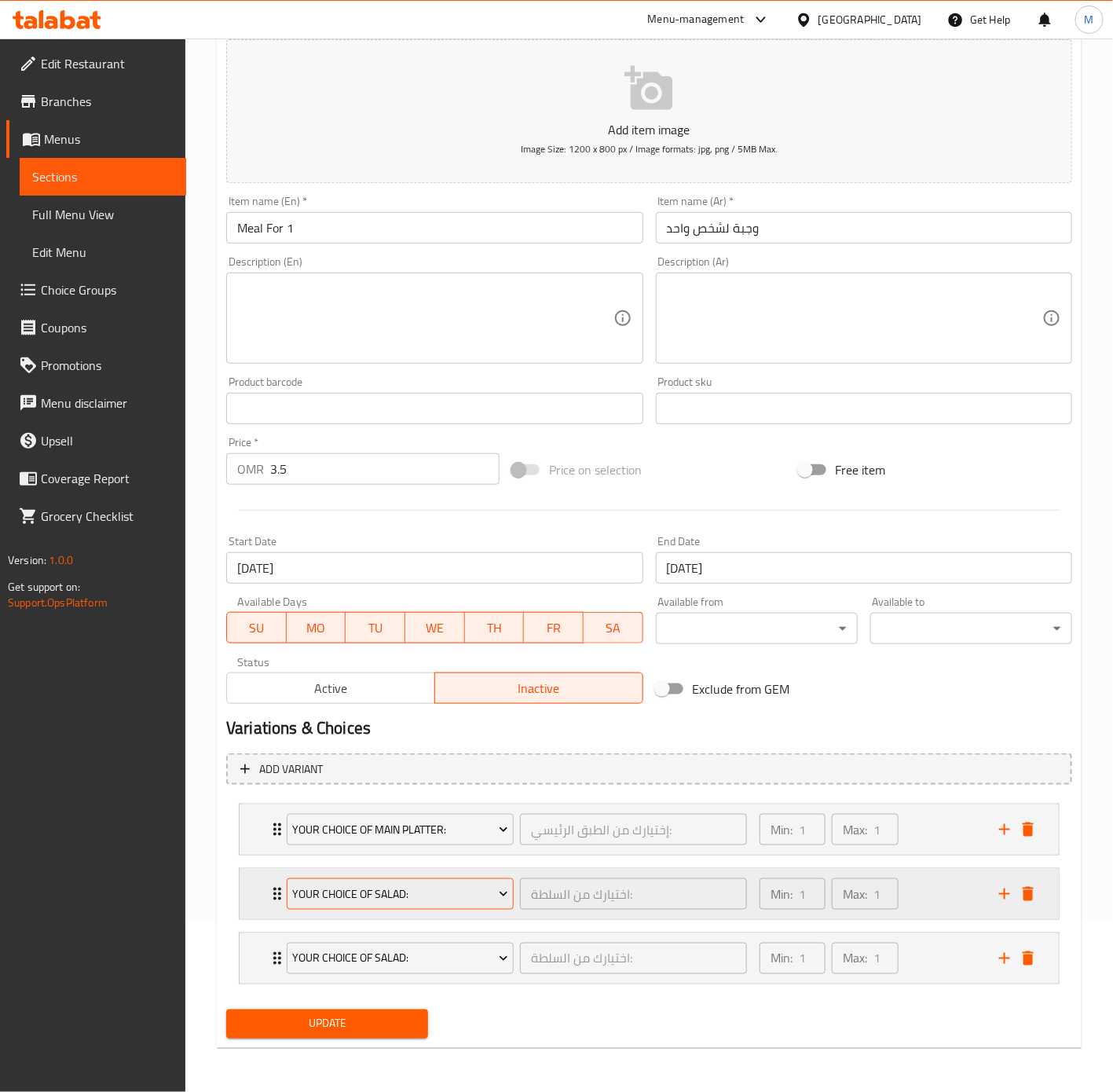
click at [376, 891] on span "Your Choice Of Salad:" at bounding box center [400, 894] width 216 height 20
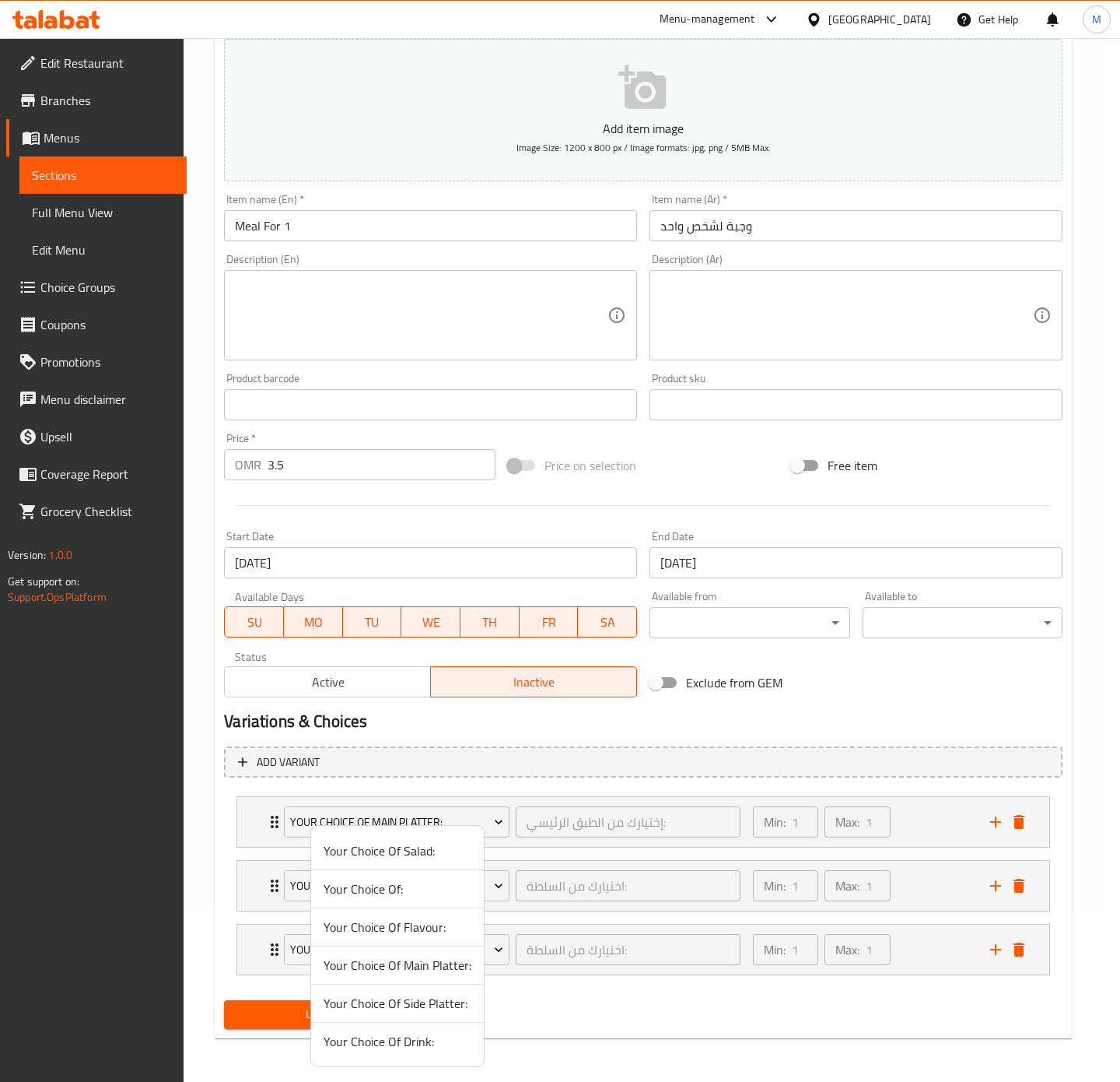
click at [415, 1001] on span "Your Choice Of Side Platter:" at bounding box center [398, 1003] width 148 height 19
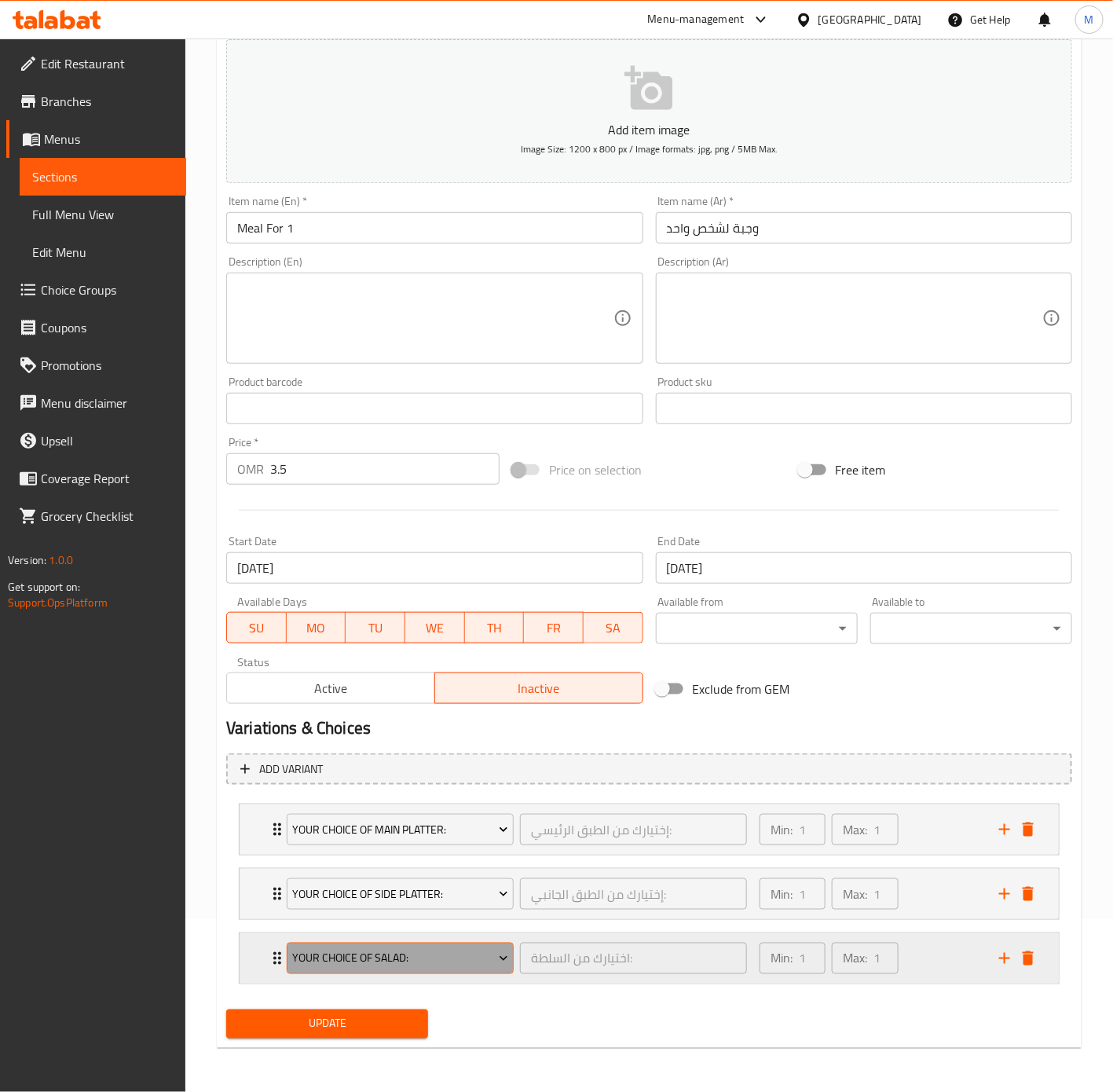
click at [408, 962] on span "Your Choice Of Salad:" at bounding box center [400, 959] width 216 height 20
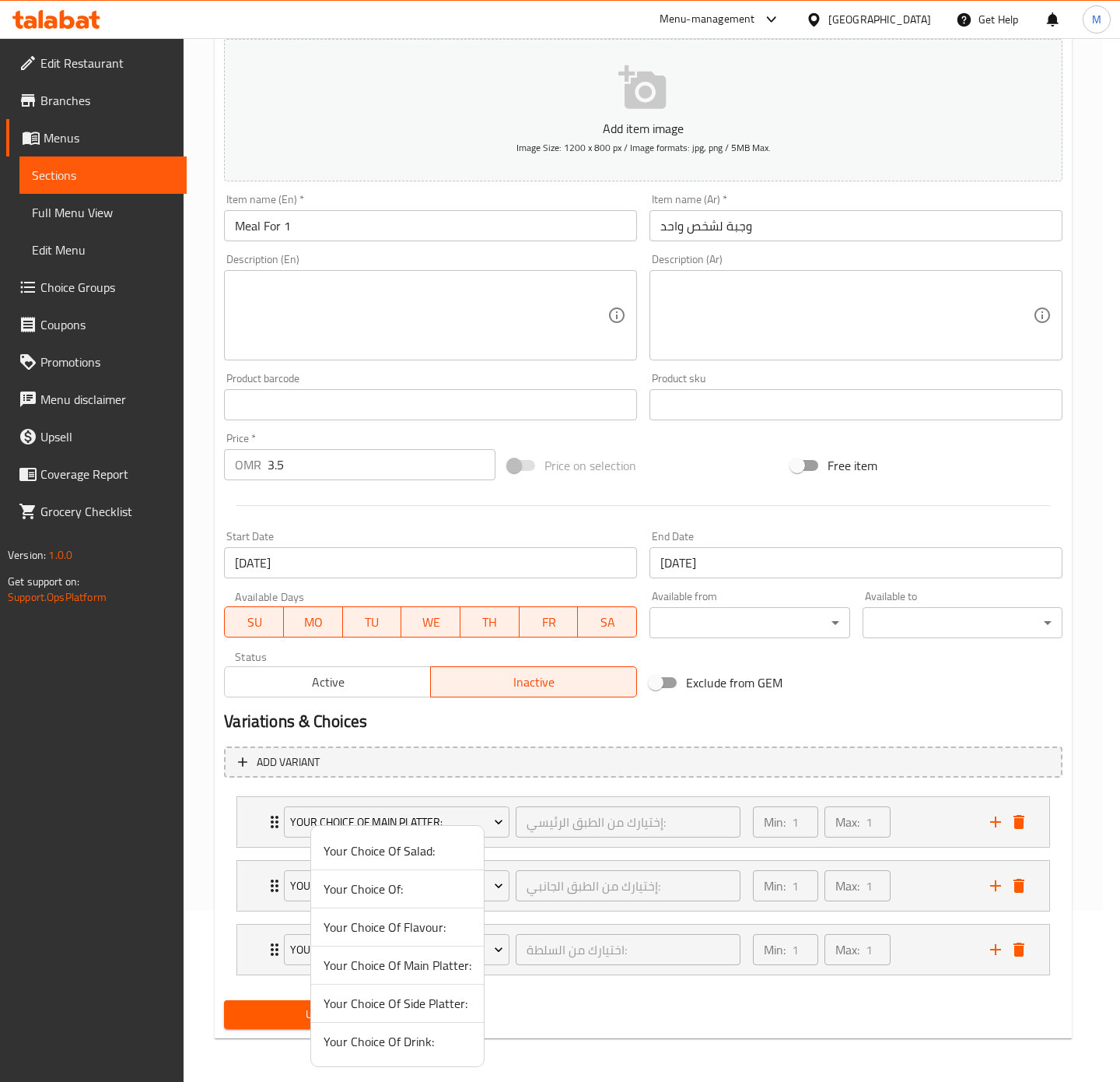
click at [400, 1047] on span "Your Choice Of Drink:" at bounding box center [398, 1041] width 148 height 19
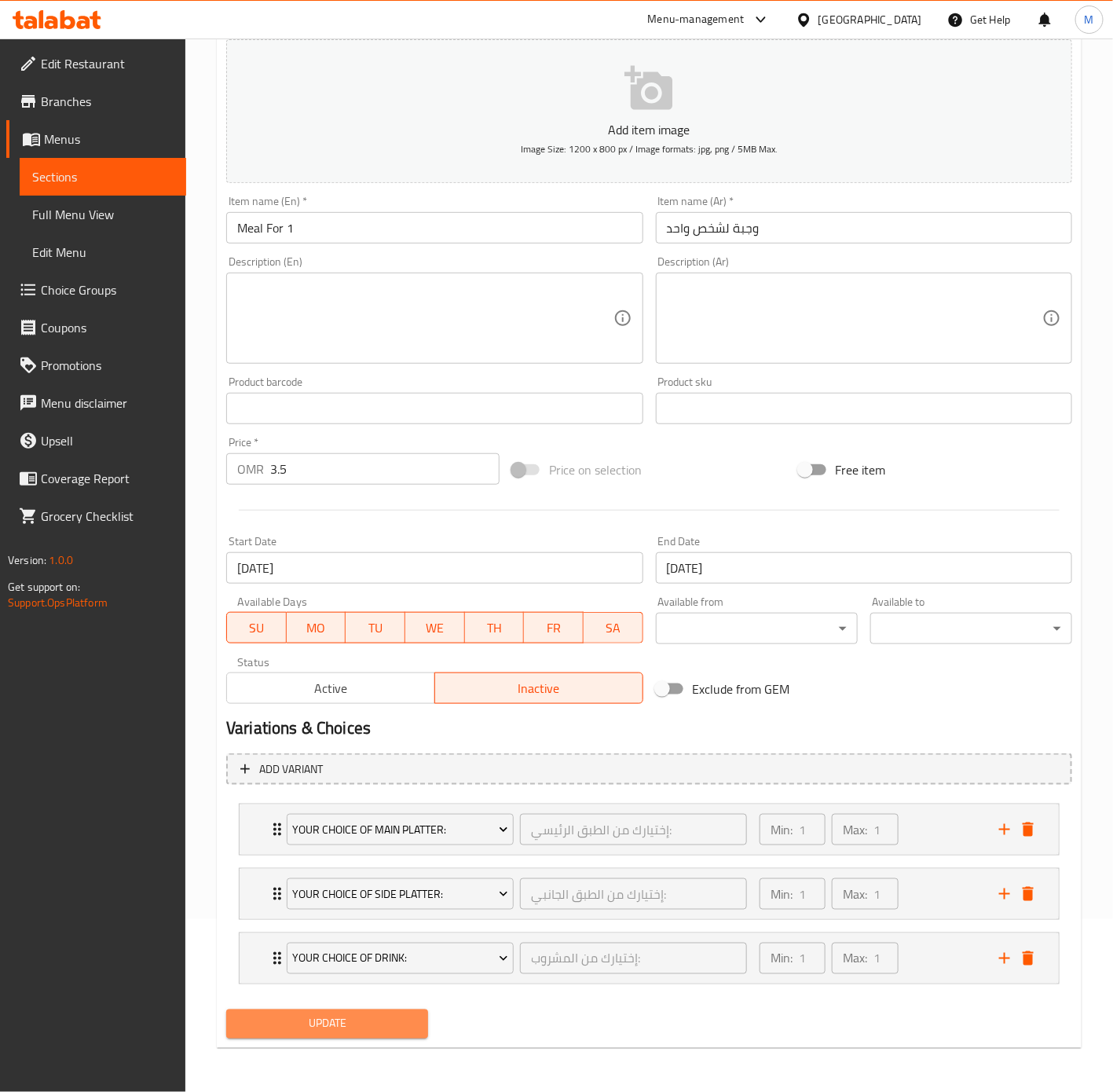
click at [347, 1027] on span "Update" at bounding box center [327, 1024] width 177 height 20
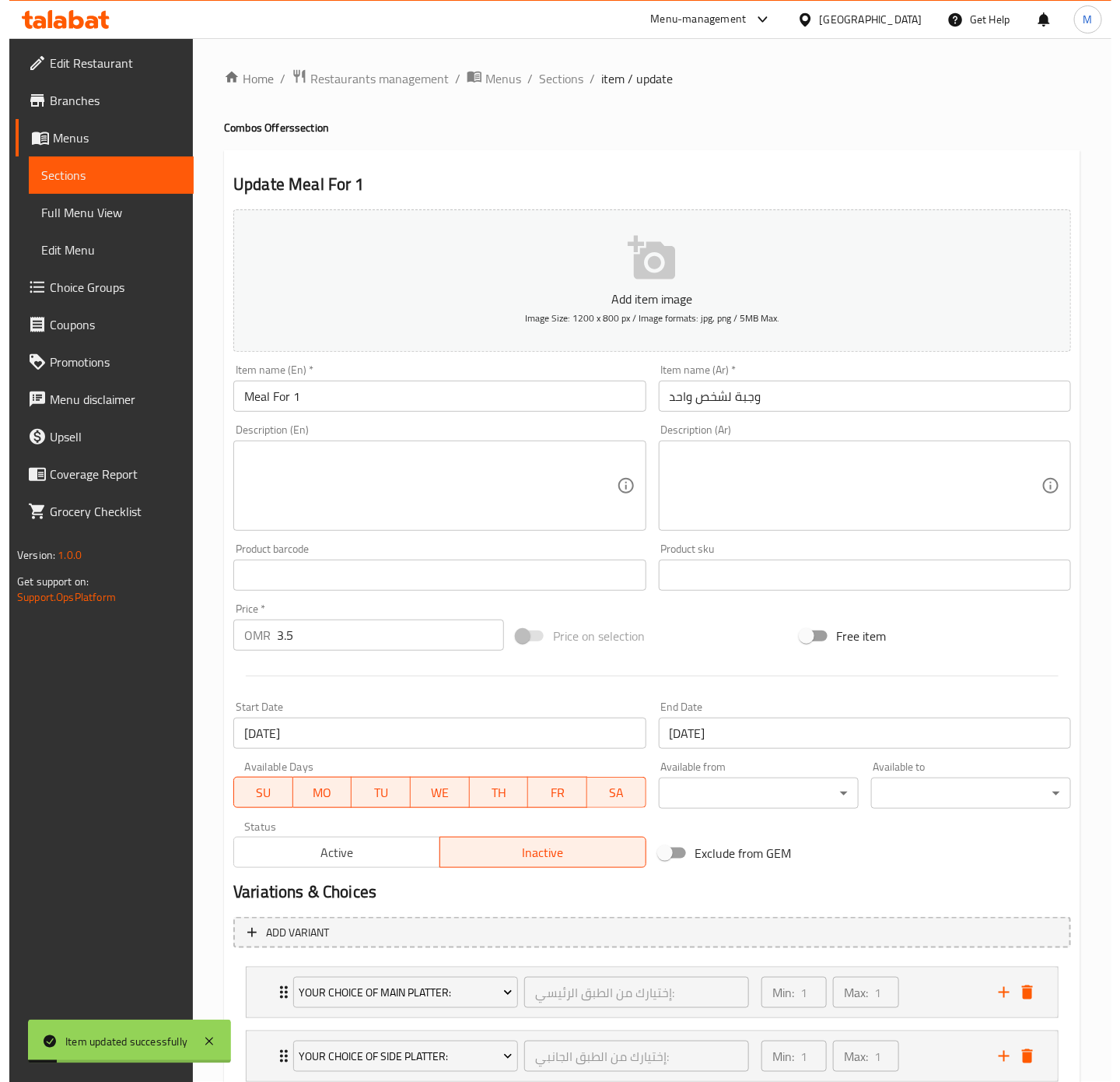
scroll to position [0, 0]
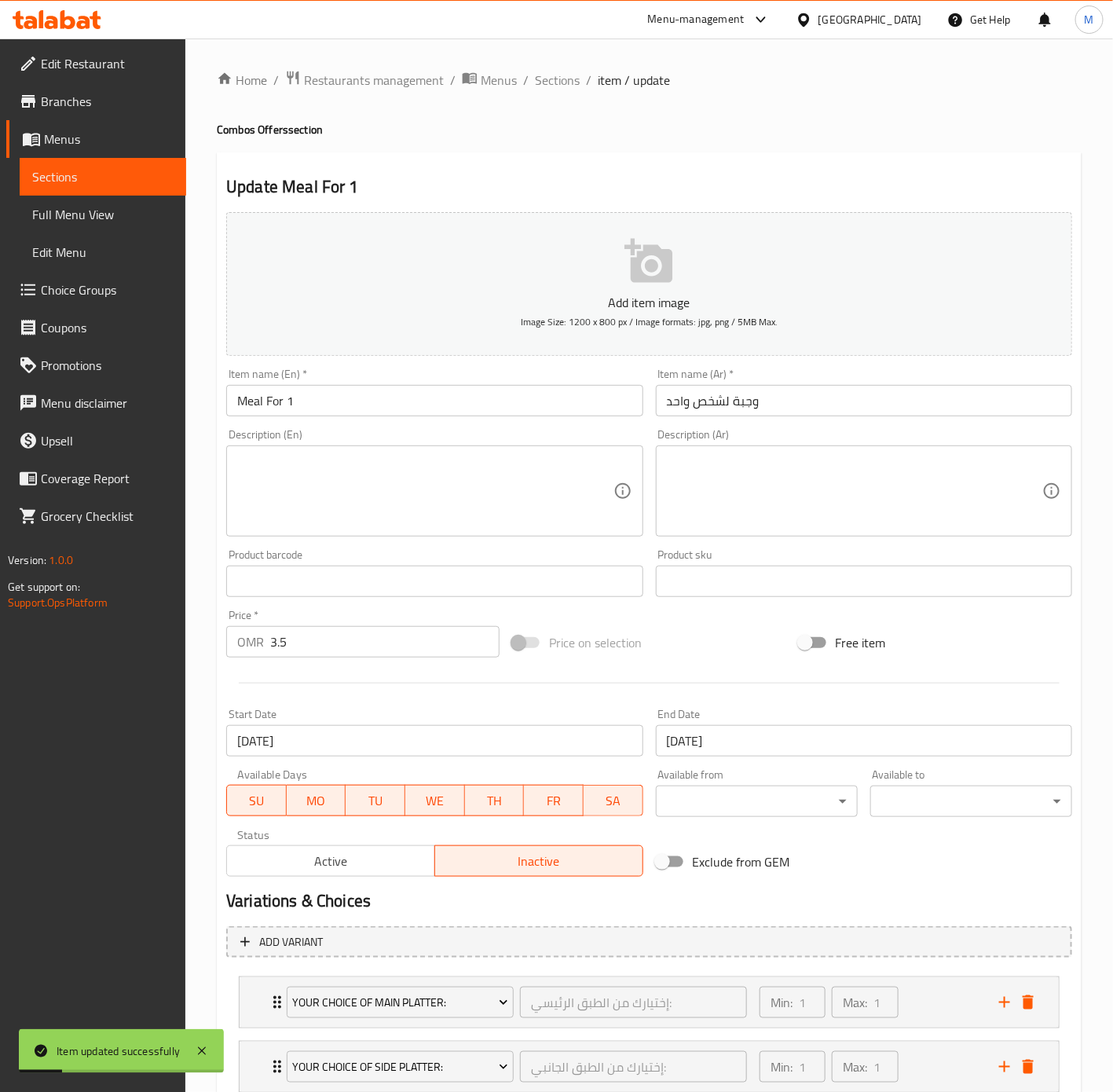
click at [546, 91] on div "Home / Restaurants management / Menus / Sections / item / update Combos Offers …" at bounding box center [649, 651] width 865 height 1164
click at [550, 80] on span "Sections" at bounding box center [556, 79] width 45 height 19
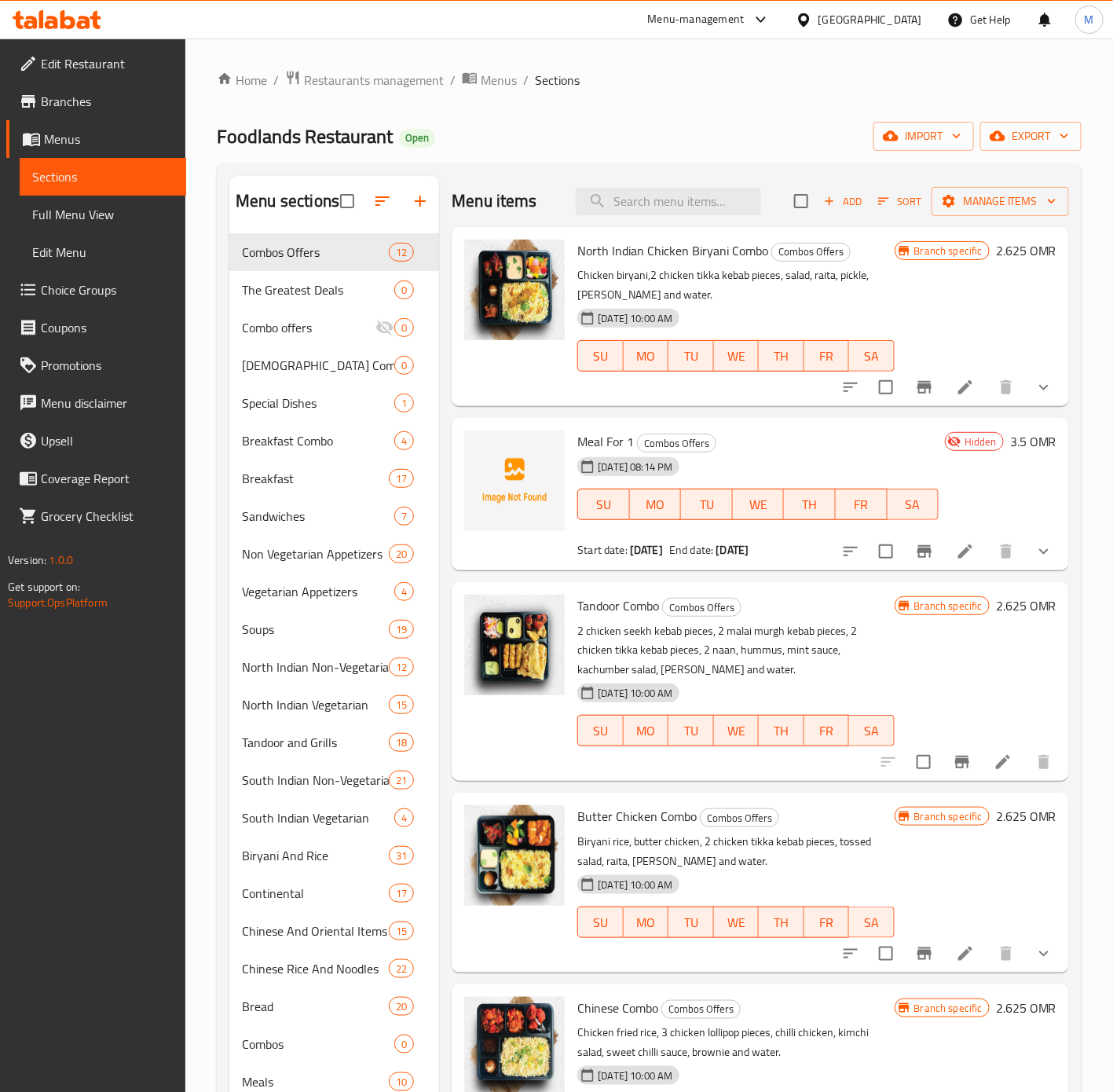
click at [925, 311] on div "Branch specific 2.625 OMR" at bounding box center [975, 316] width 162 height 154
click at [1019, 144] on span "export" at bounding box center [1031, 136] width 77 height 20
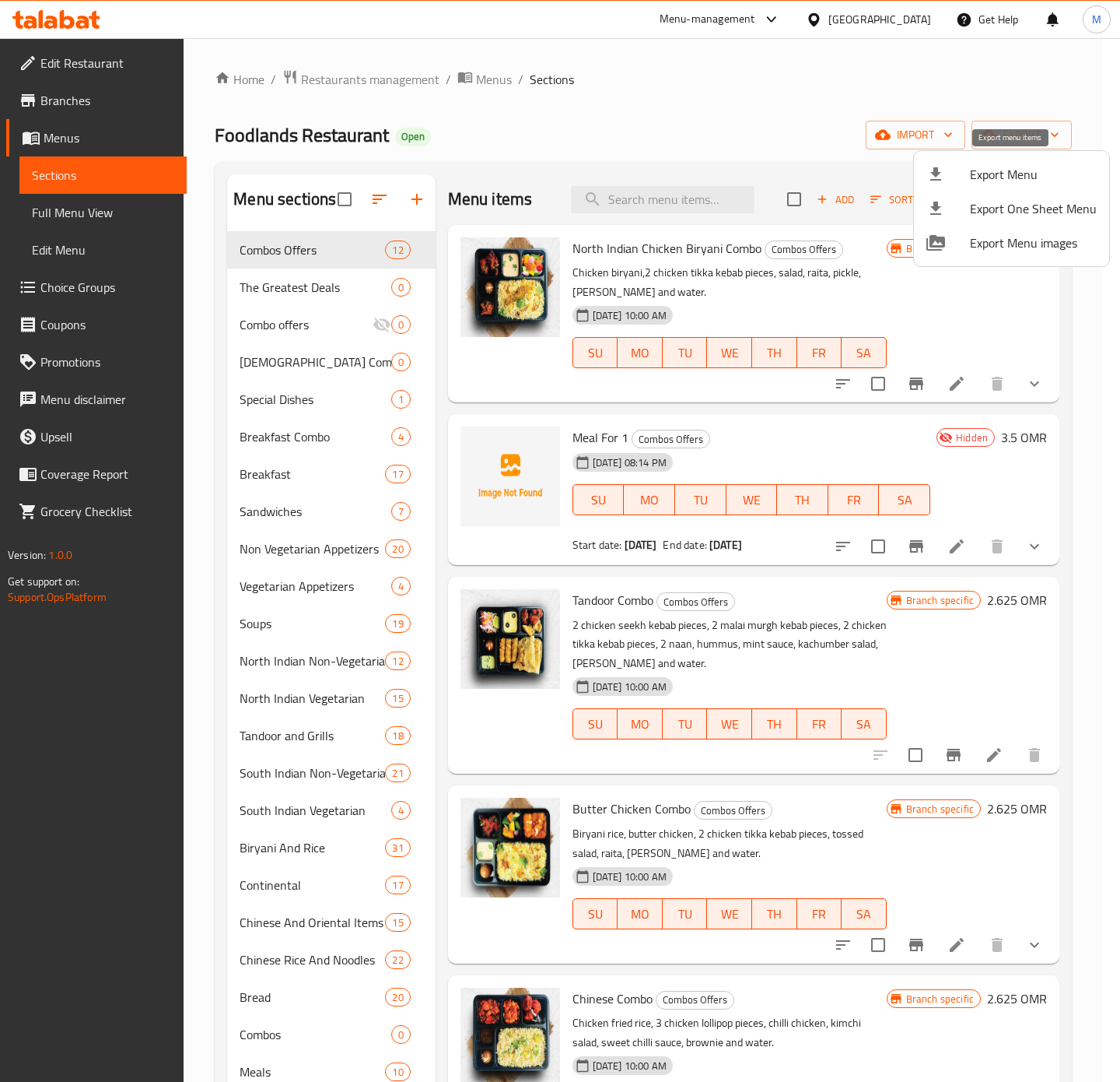
click at [1018, 182] on span "Export Menu" at bounding box center [1033, 174] width 127 height 19
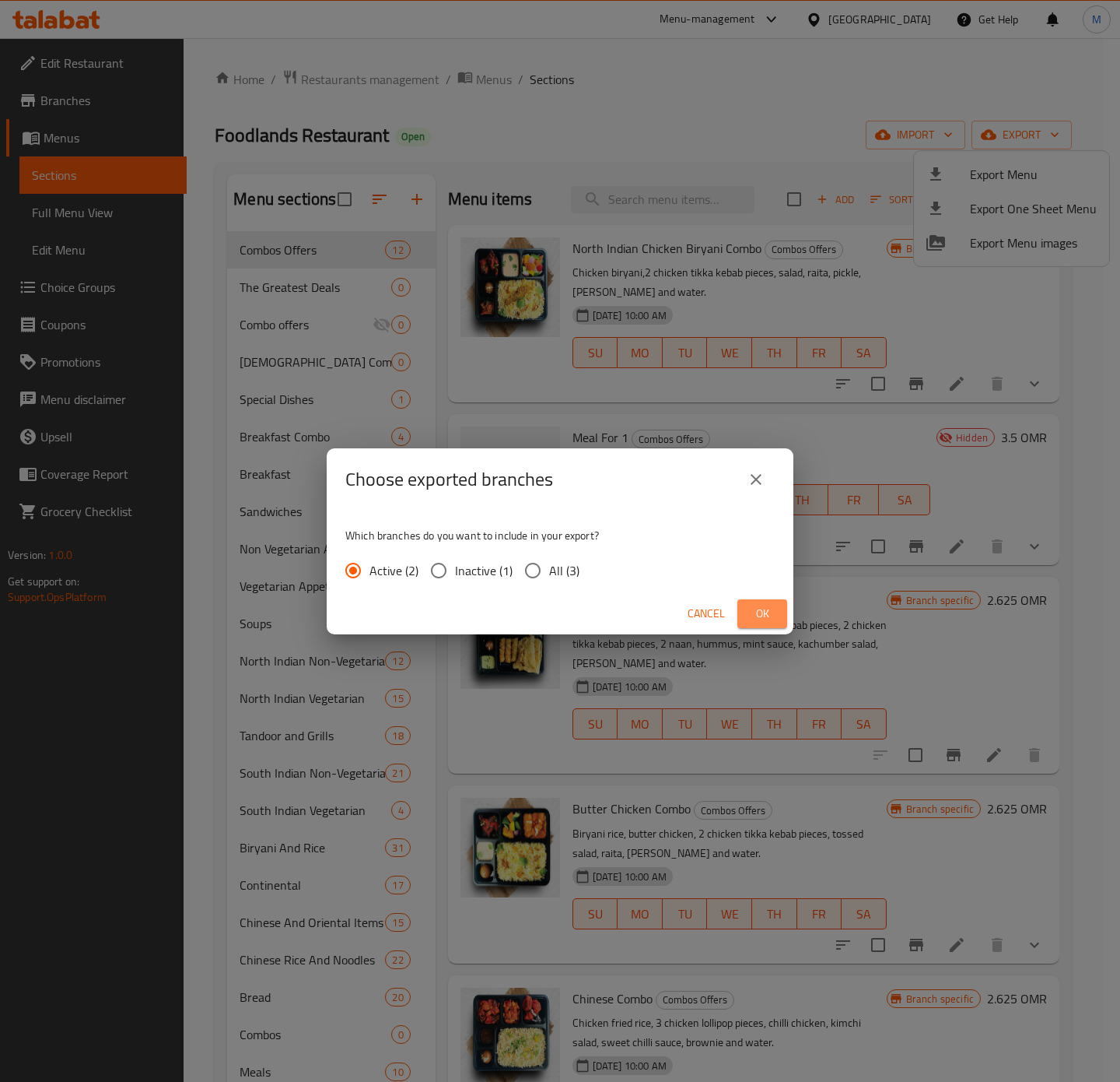
click at [769, 614] on span "Ok" at bounding box center [762, 613] width 25 height 20
